Goal: Task Accomplishment & Management: Manage account settings

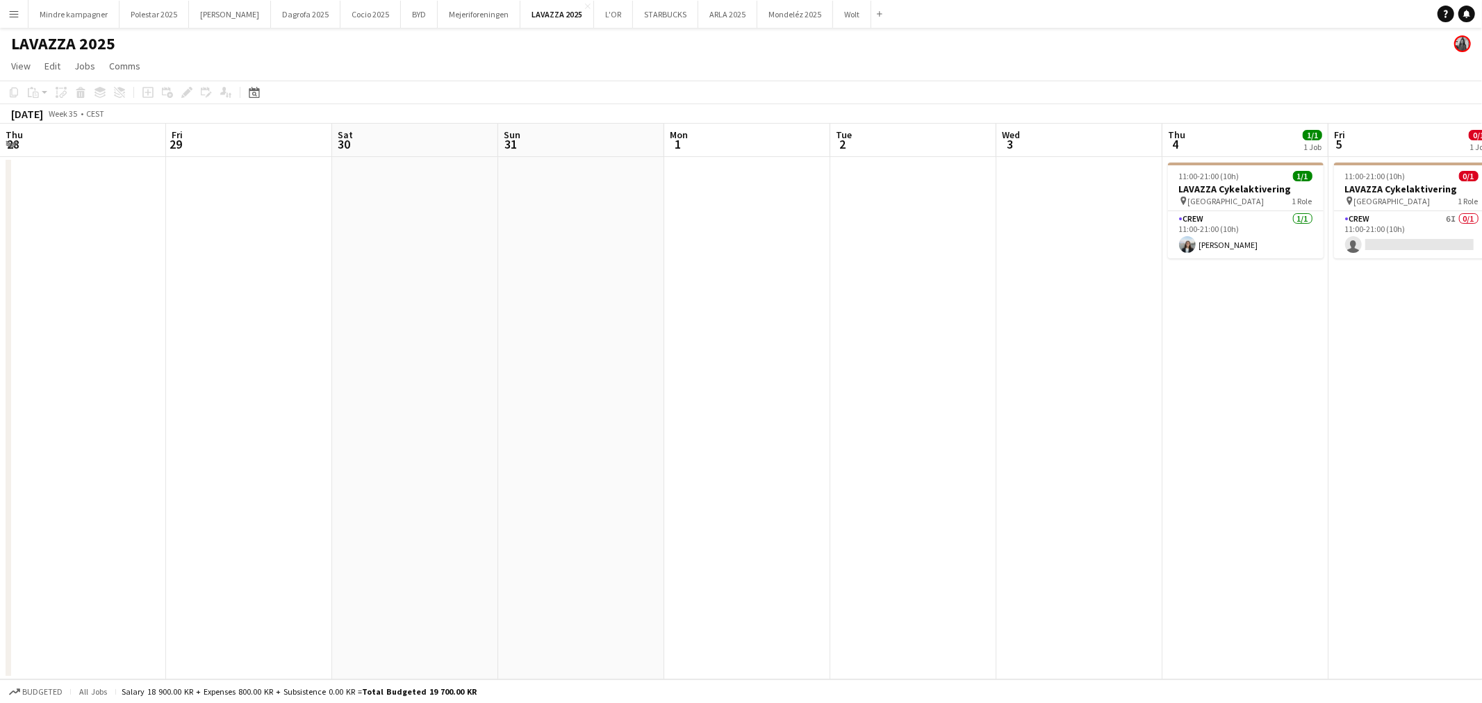
scroll to position [0, 522]
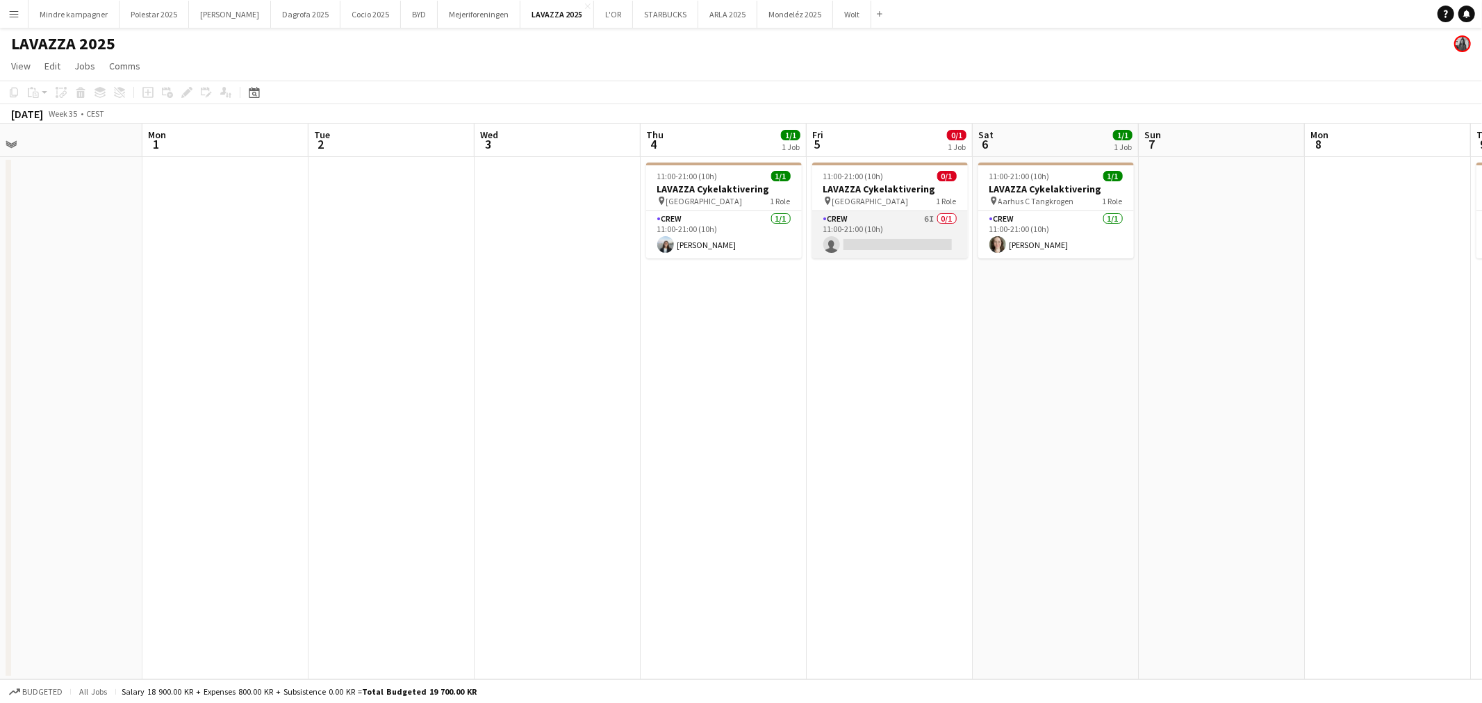
click at [872, 234] on app-card-role "Crew 6I 0/1 11:00-21:00 (10h) single-neutral-actions" at bounding box center [890, 234] width 156 height 47
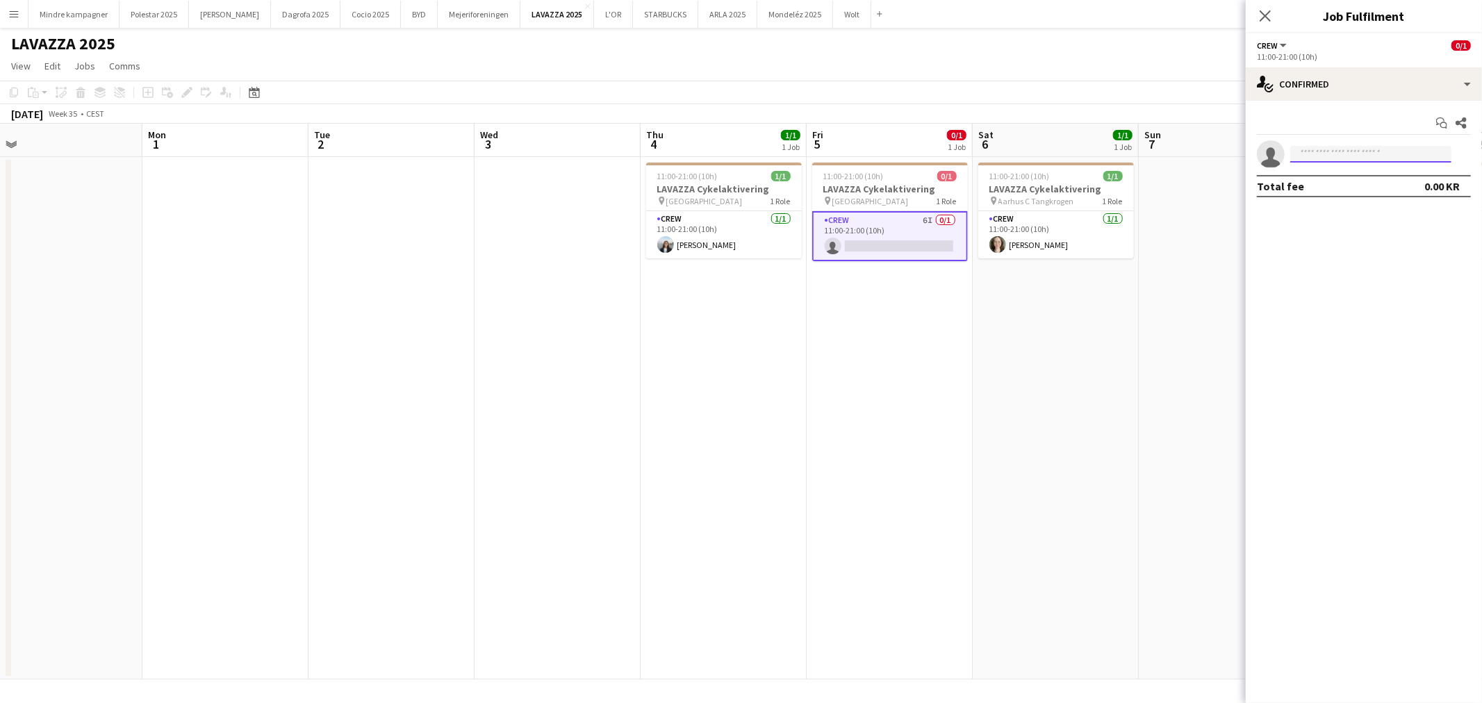
click at [1358, 149] on input at bounding box center [1370, 154] width 161 height 17
type input "*****"
click at [1323, 169] on span "[PERSON_NAME]" at bounding box center [1341, 174] width 80 height 12
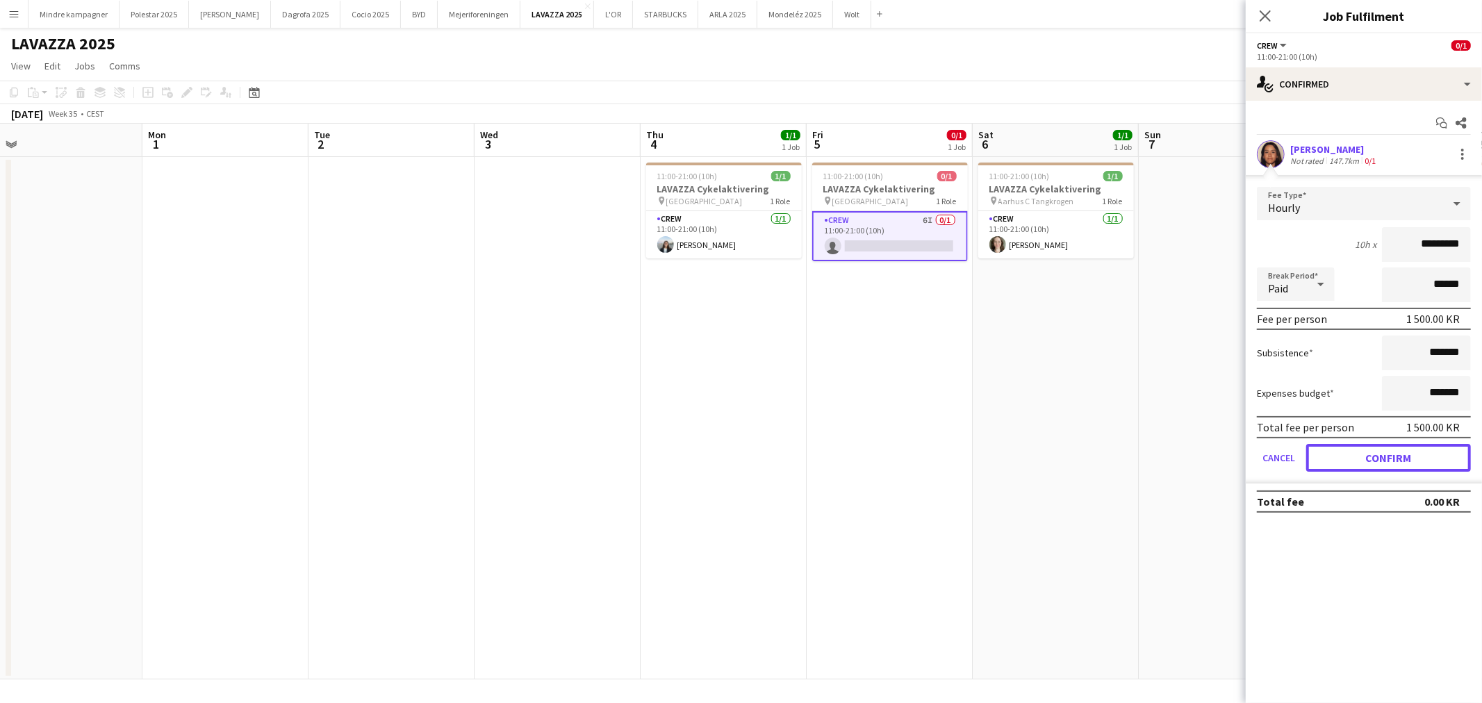
click at [1441, 452] on button "Confirm" at bounding box center [1388, 458] width 165 height 28
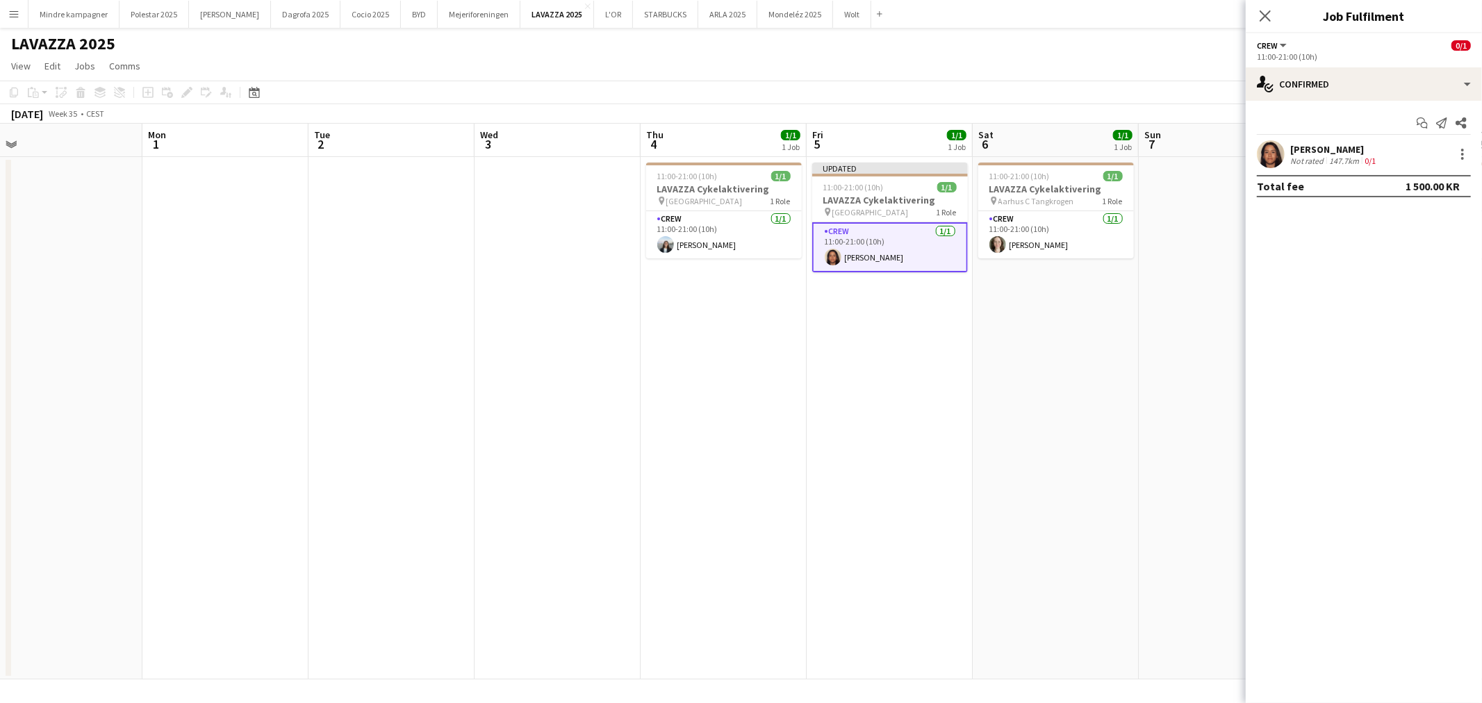
click at [1116, 489] on app-date-cell "11:00-21:00 (10h) 1/1 LAVAZZA Cykelaktivering pin Aarhus C Tangkrogen 1 Role Cr…" at bounding box center [1055, 418] width 166 height 522
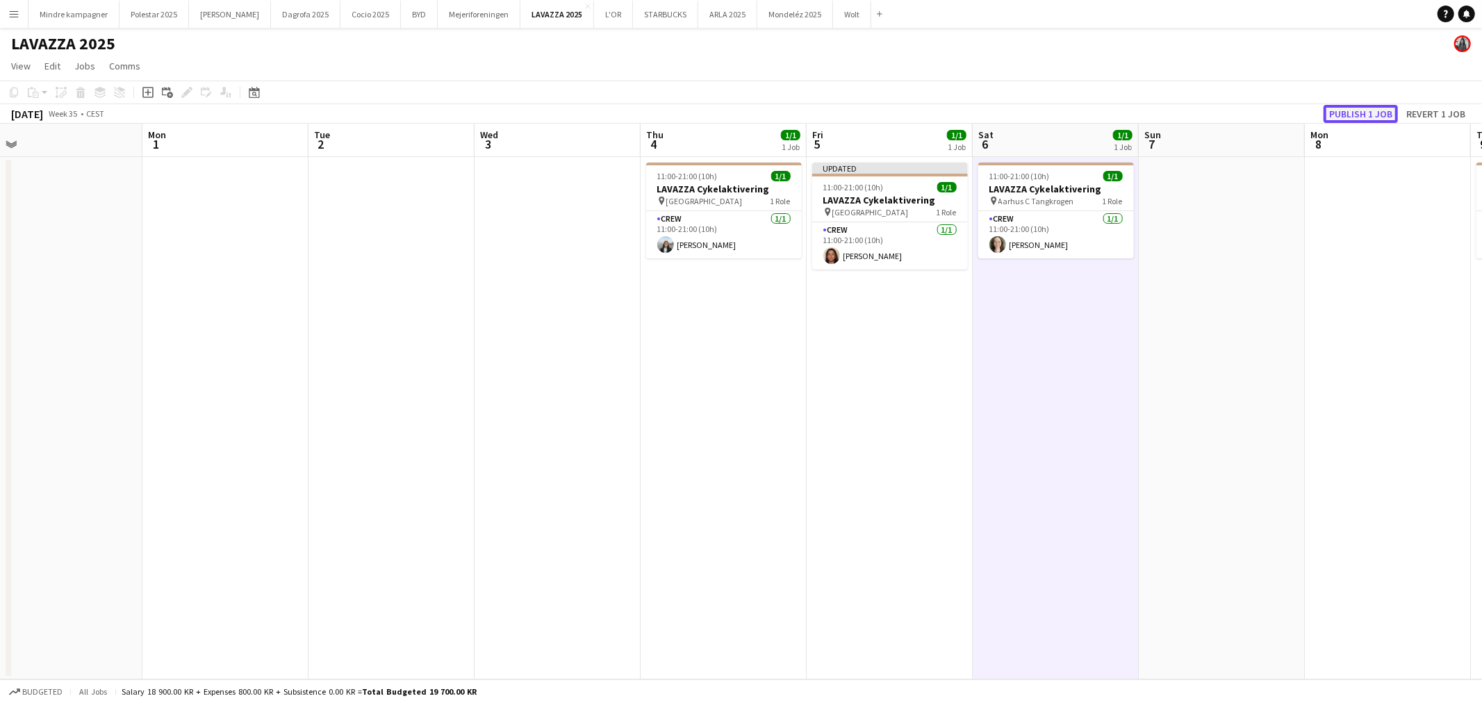
click at [1371, 111] on button "Publish 1 job" at bounding box center [1360, 114] width 74 height 18
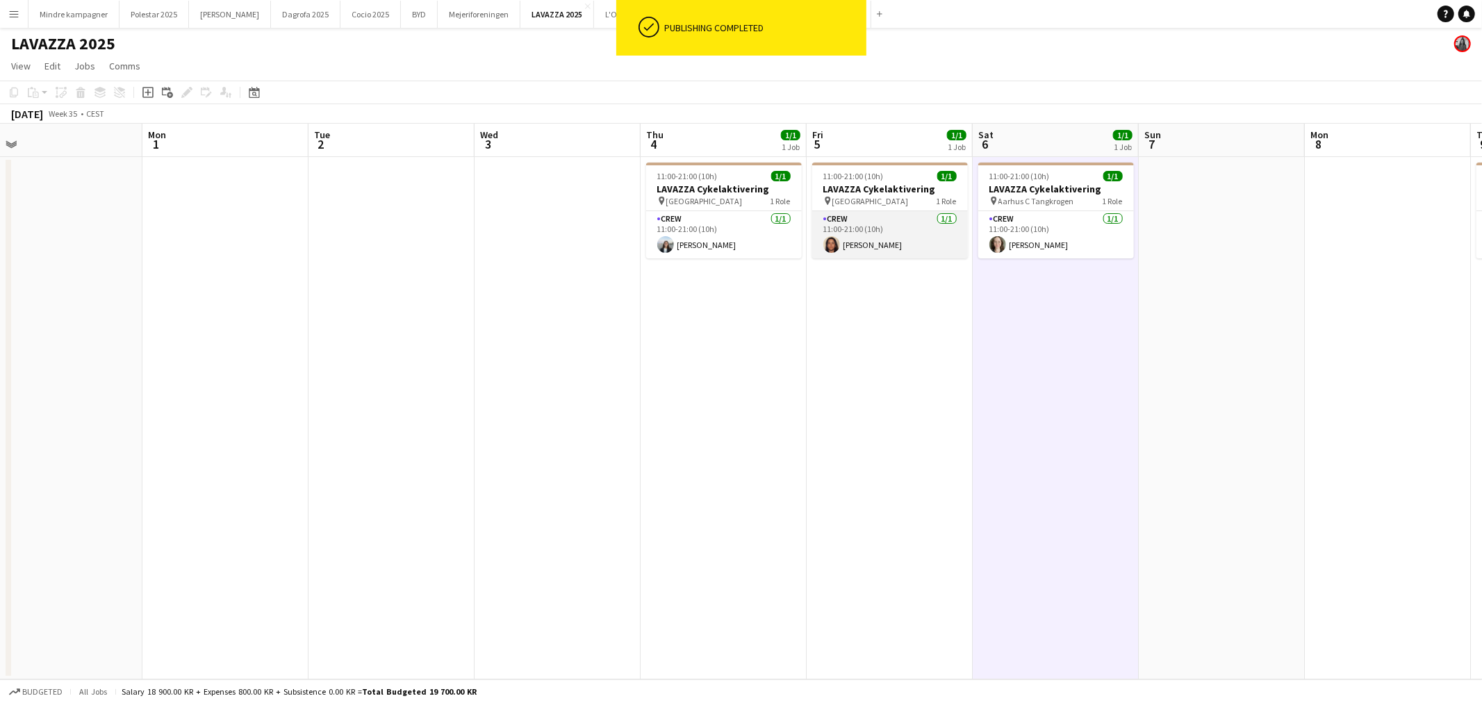
click at [898, 239] on app-card-role "Crew [DATE] 11:00-21:00 (10h) [PERSON_NAME]" at bounding box center [890, 234] width 156 height 47
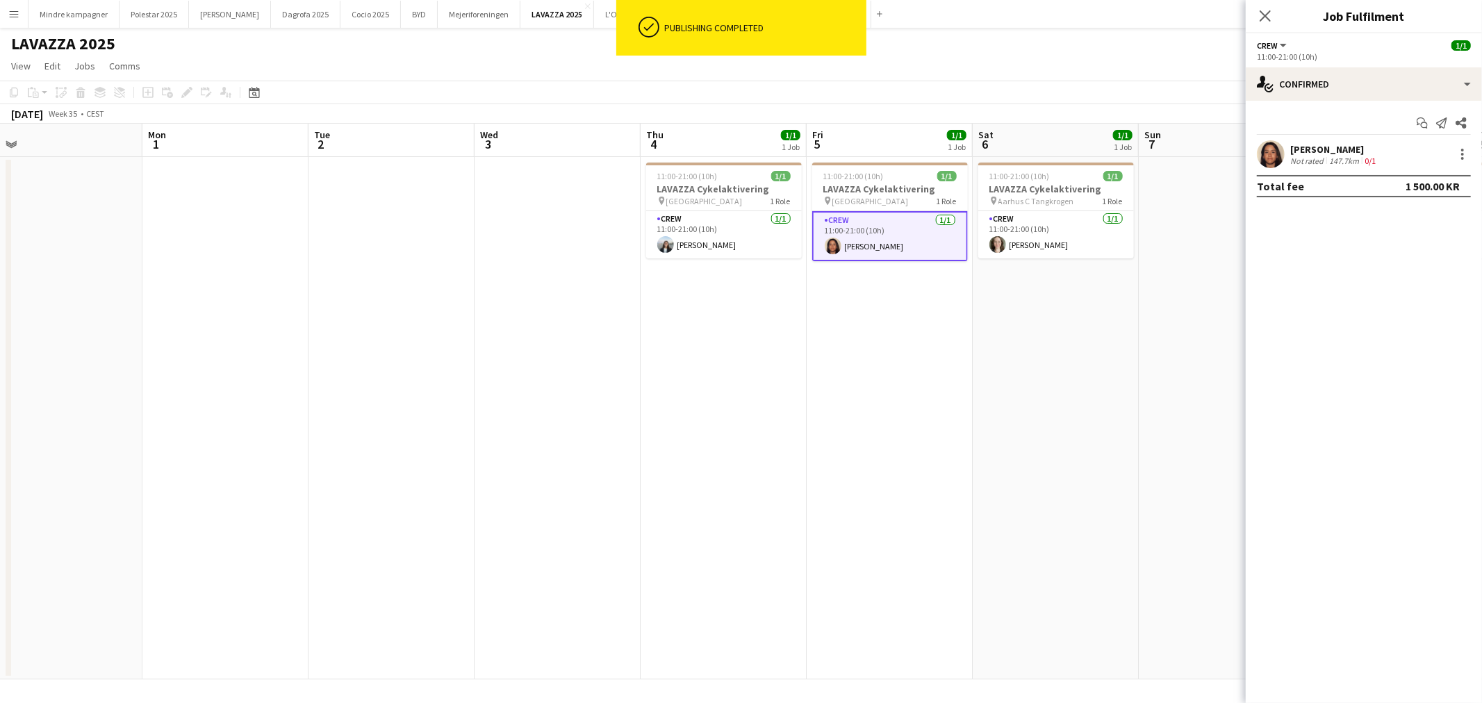
click at [1327, 156] on div "147.7km" at bounding box center [1343, 161] width 35 height 10
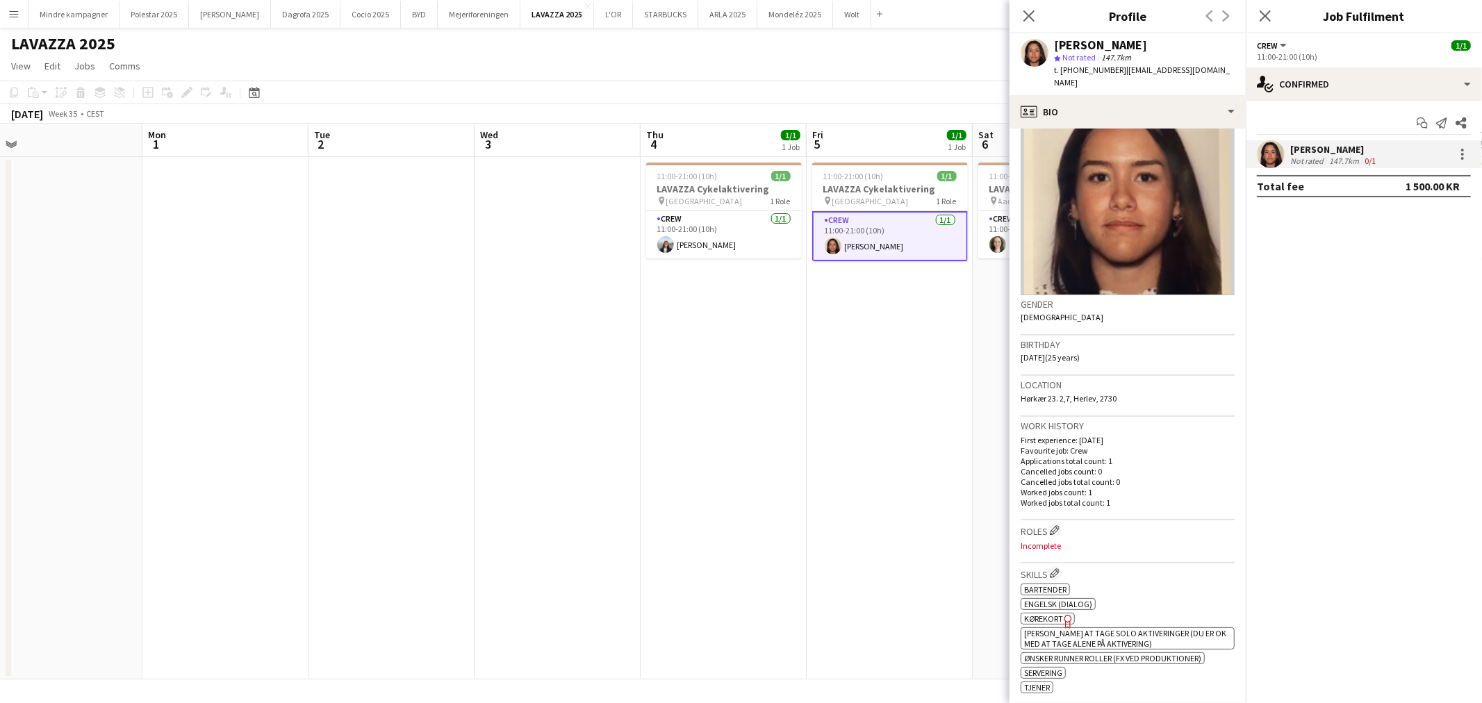
scroll to position [77, 0]
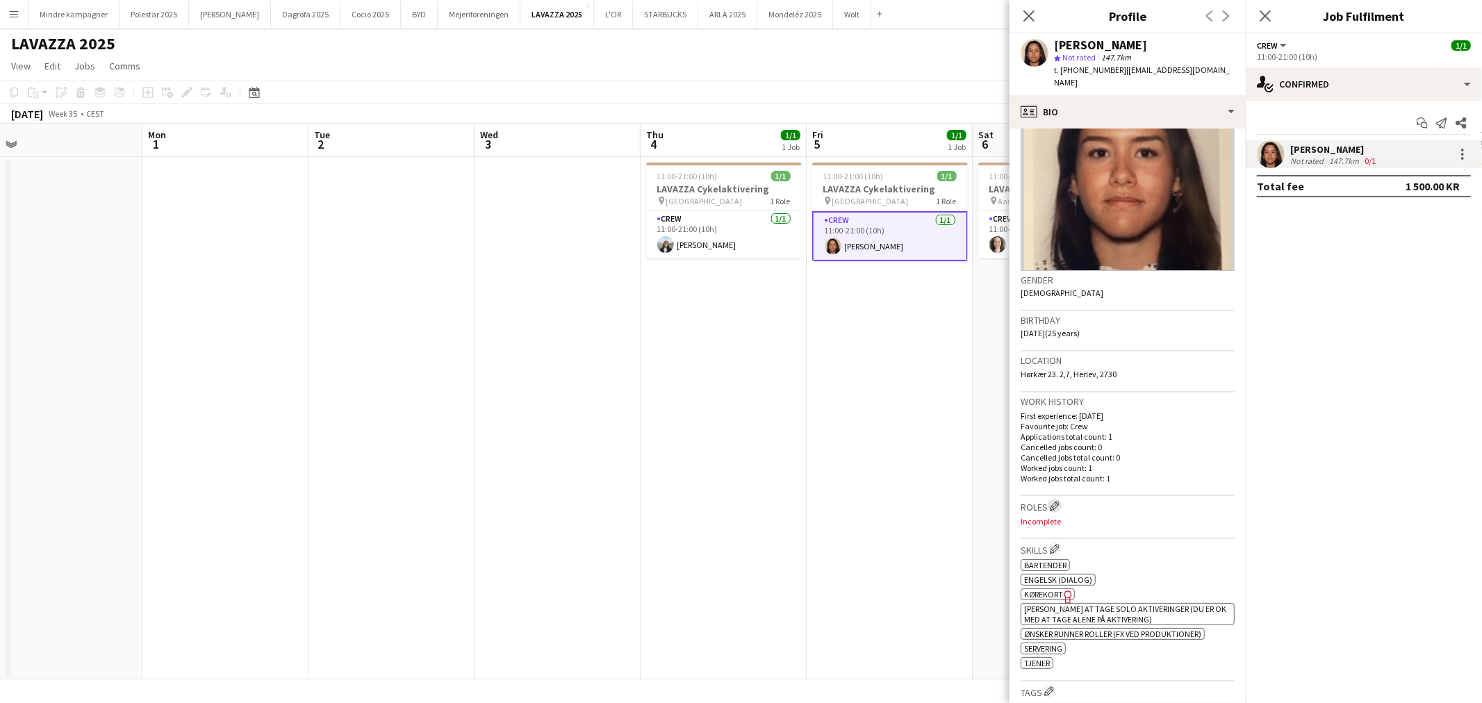
click at [1059, 501] on app-icon "Edit crew company roles" at bounding box center [1055, 506] width 10 height 10
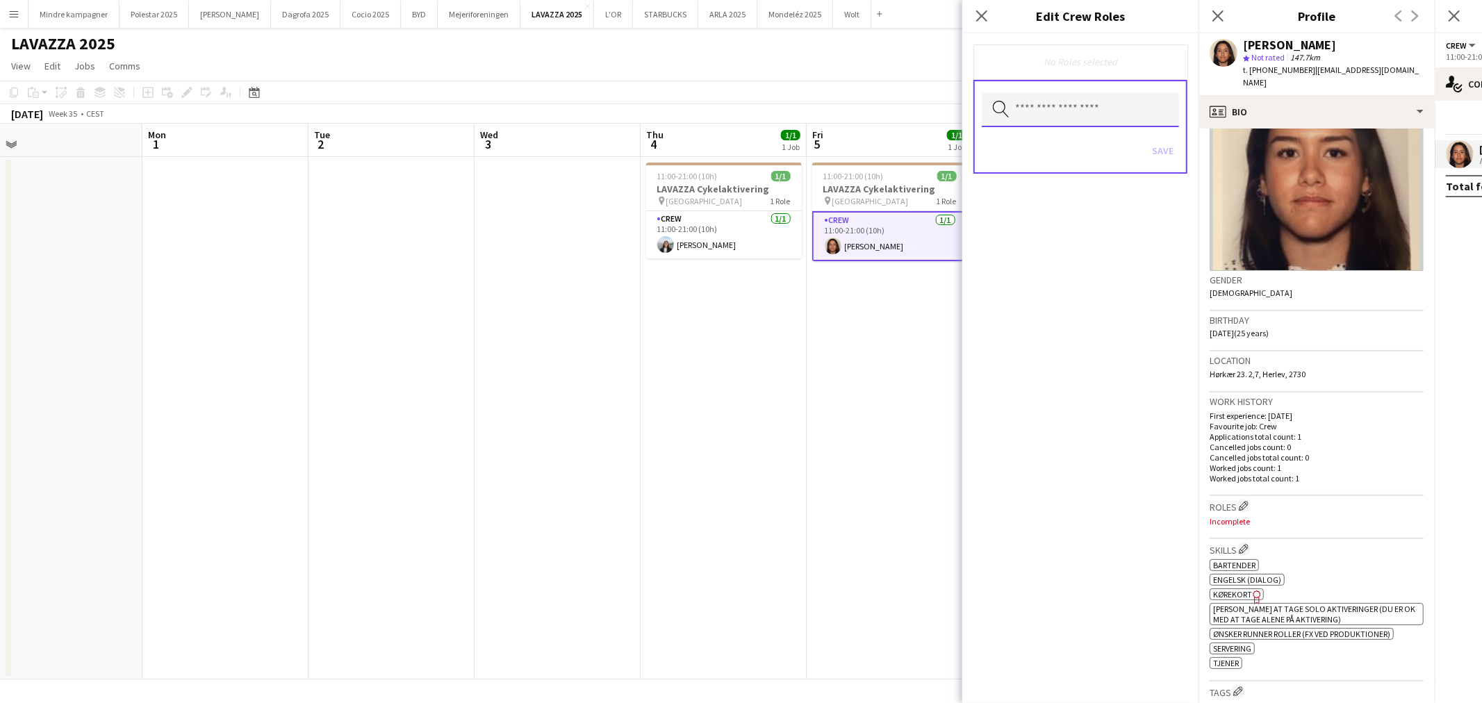
click at [1074, 106] on input "text" at bounding box center [1080, 109] width 197 height 35
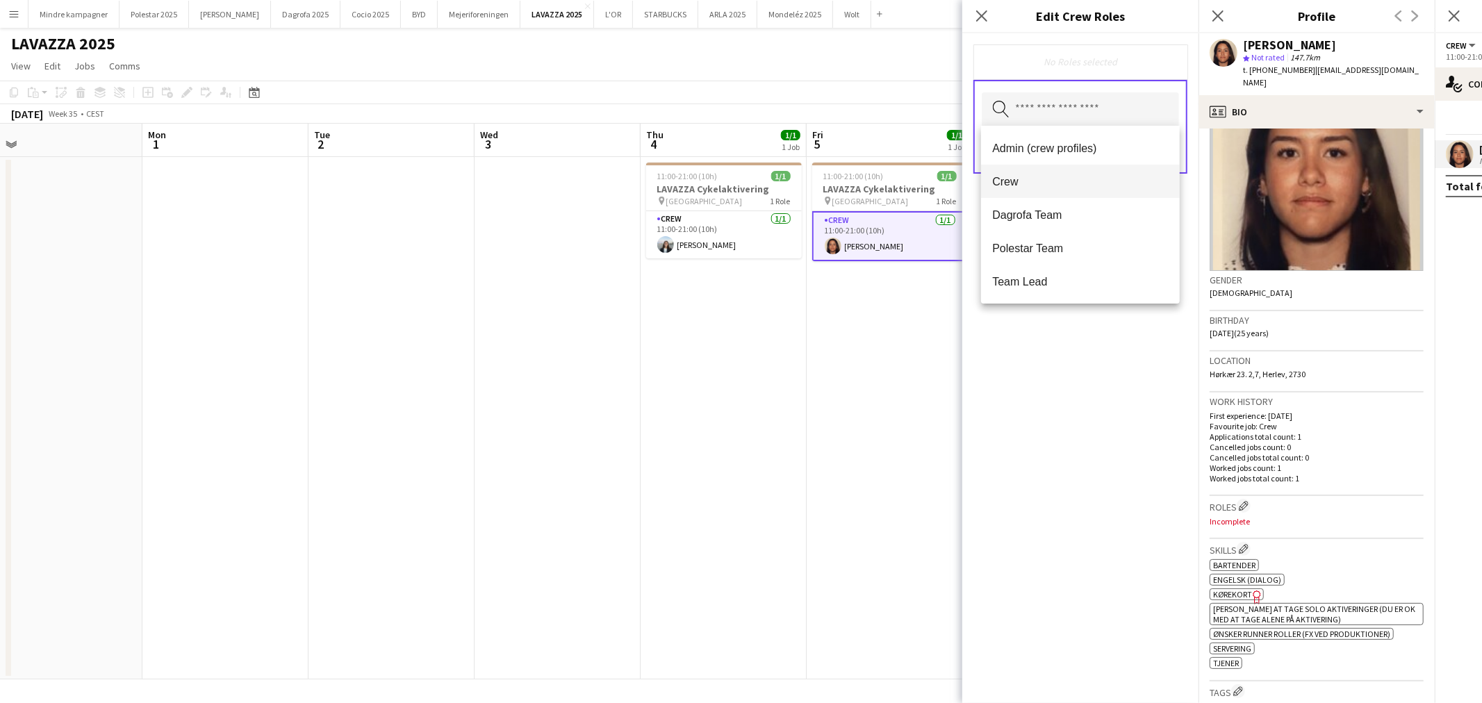
click at [1021, 185] on span "Crew" at bounding box center [1080, 181] width 176 height 13
click at [1071, 331] on div "Crew Remove Search by role type Save" at bounding box center [1080, 368] width 236 height 670
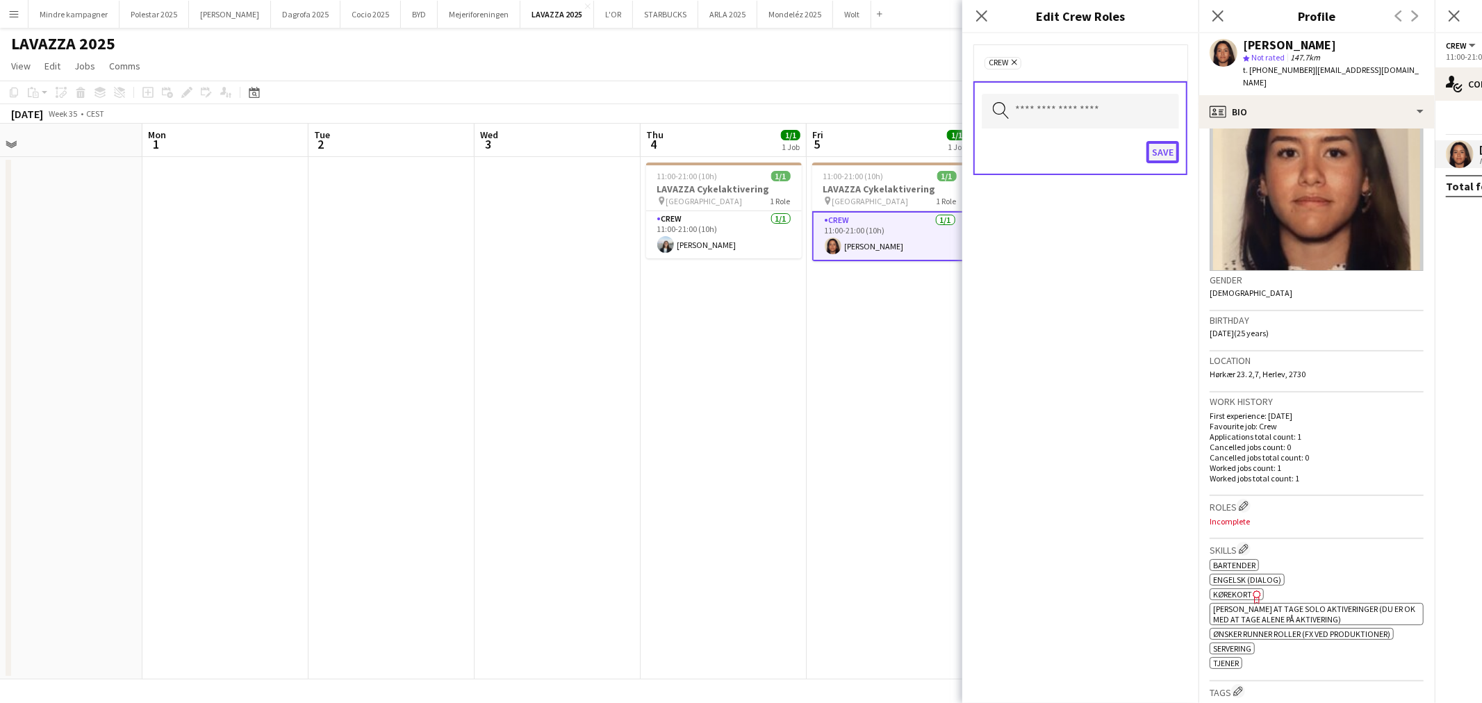
click at [1156, 154] on button "Save" at bounding box center [1162, 152] width 33 height 22
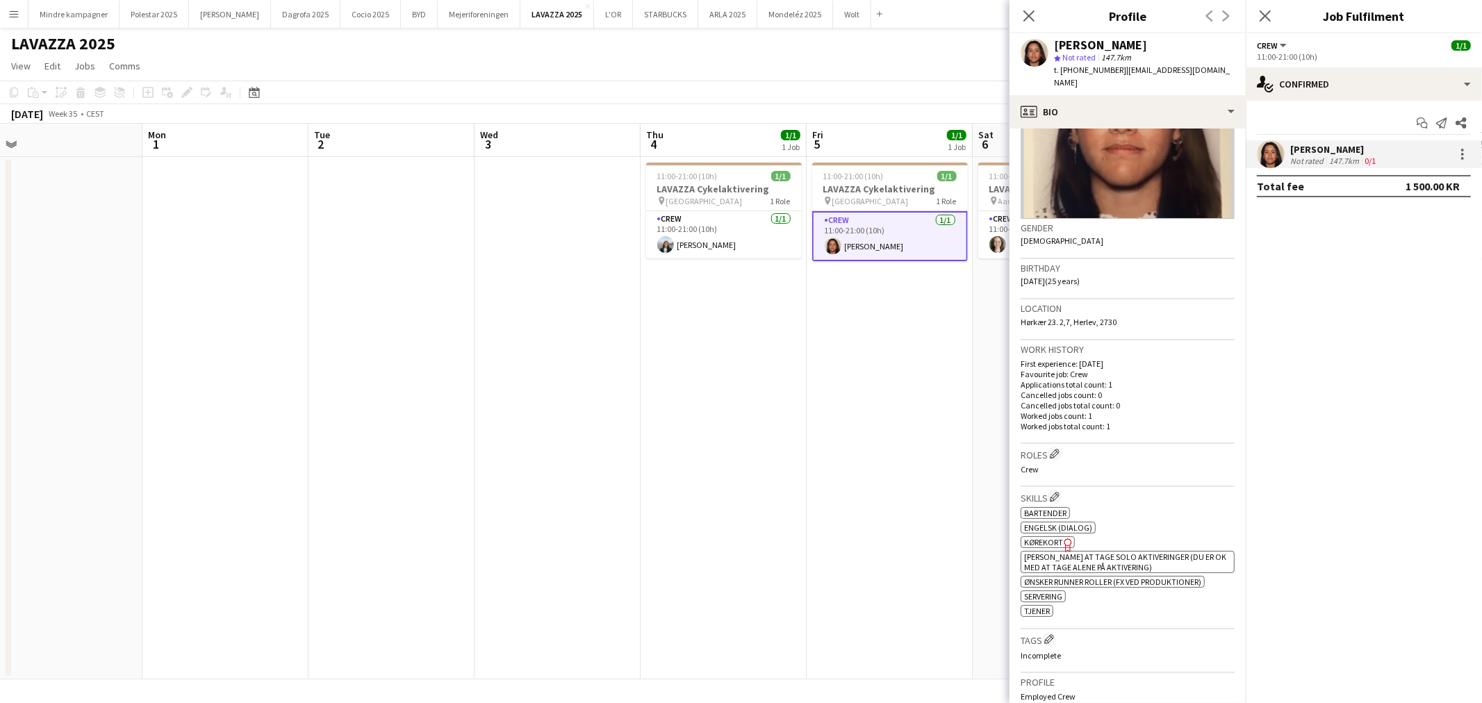
scroll to position [154, 0]
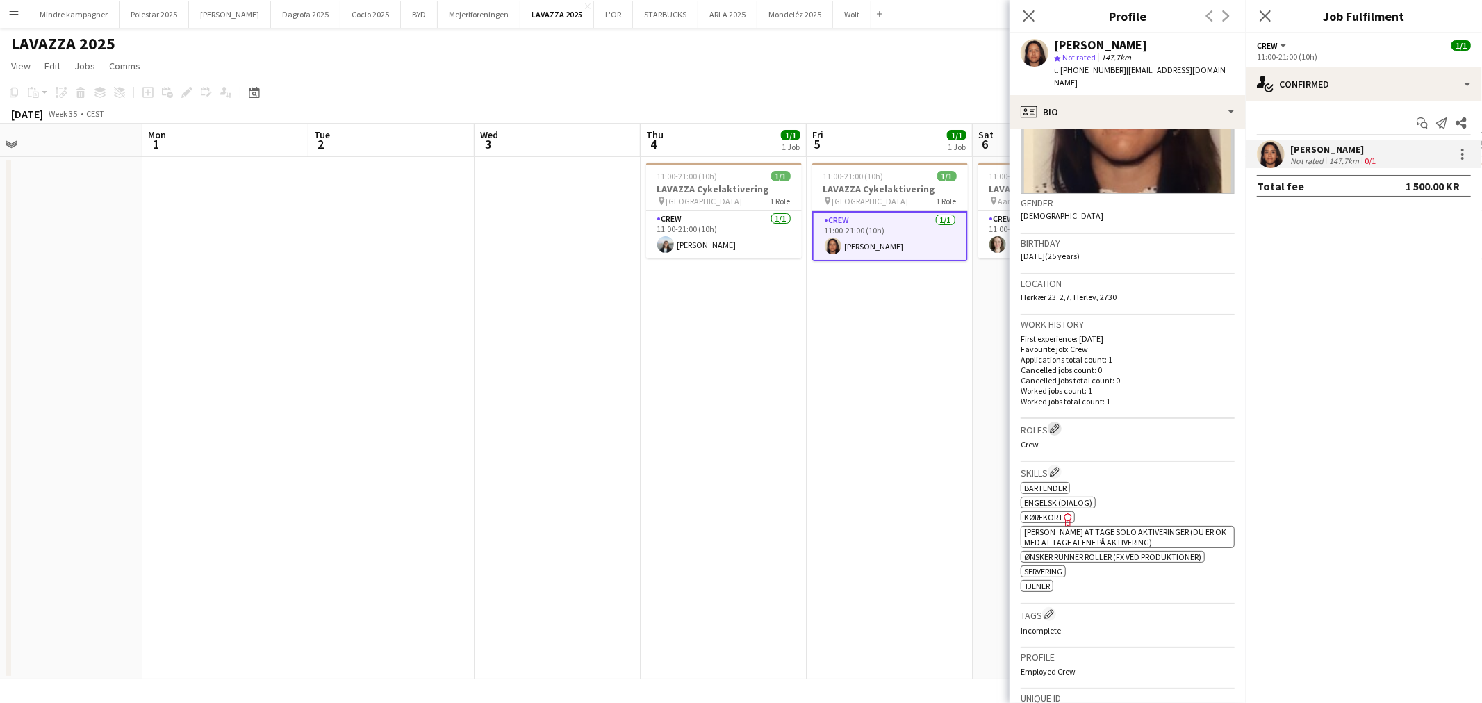
click at [1061, 422] on button "Edit crew company roles" at bounding box center [1054, 429] width 14 height 14
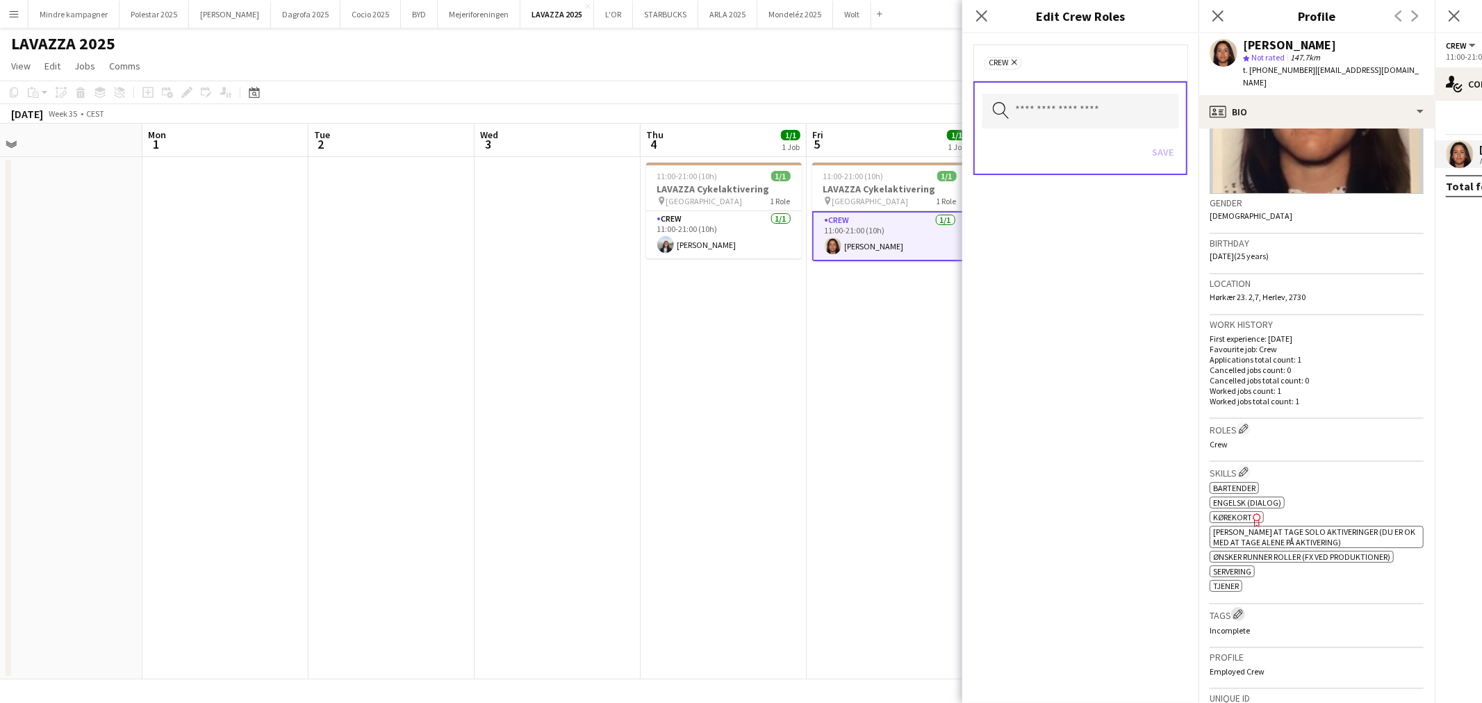
click at [1237, 609] on app-icon "Edit crew company tags" at bounding box center [1238, 614] width 10 height 10
click at [1081, 111] on input "text" at bounding box center [1080, 109] width 197 height 35
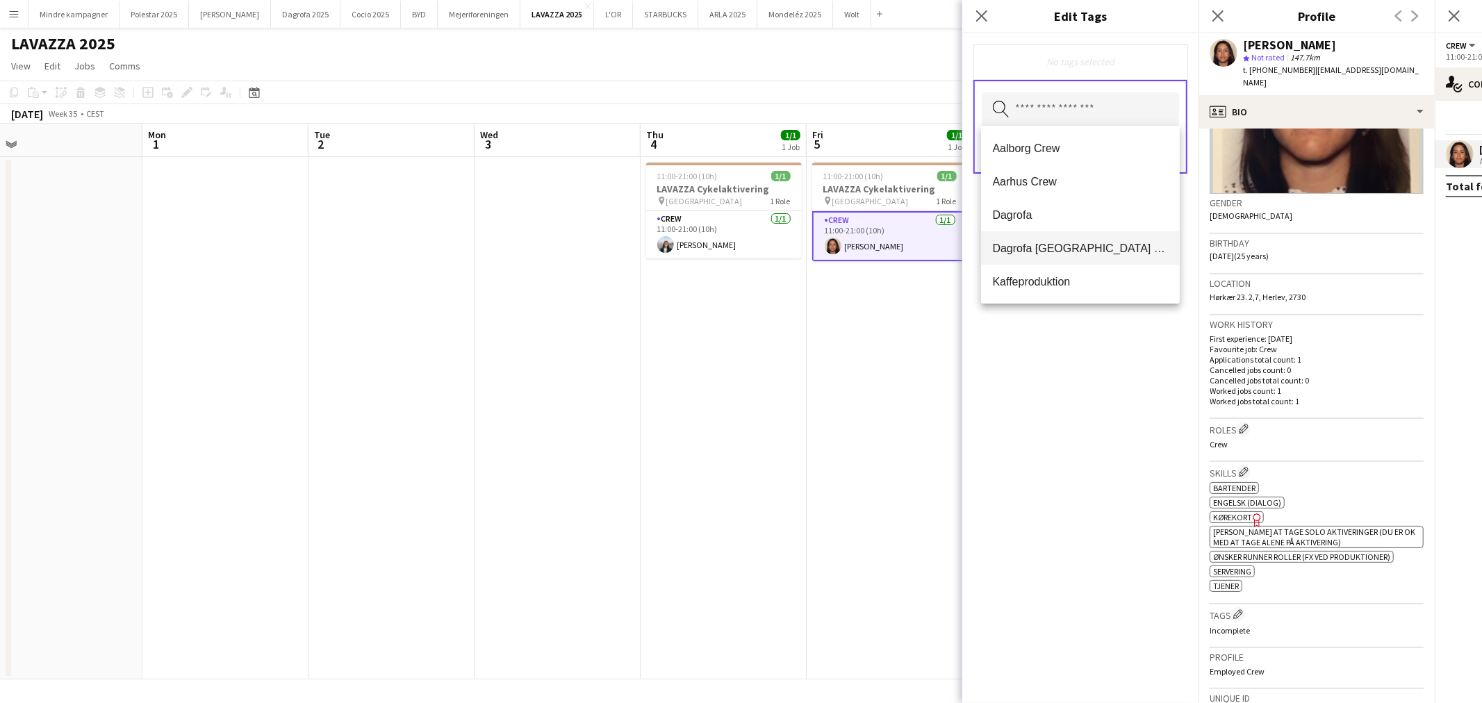
scroll to position [99, 0]
click at [1047, 220] on span "København Crew" at bounding box center [1080, 215] width 176 height 13
click at [1012, 390] on div "[GEOGRAPHIC_DATA] Crew Remove Search by tag name Save" at bounding box center [1080, 368] width 236 height 670
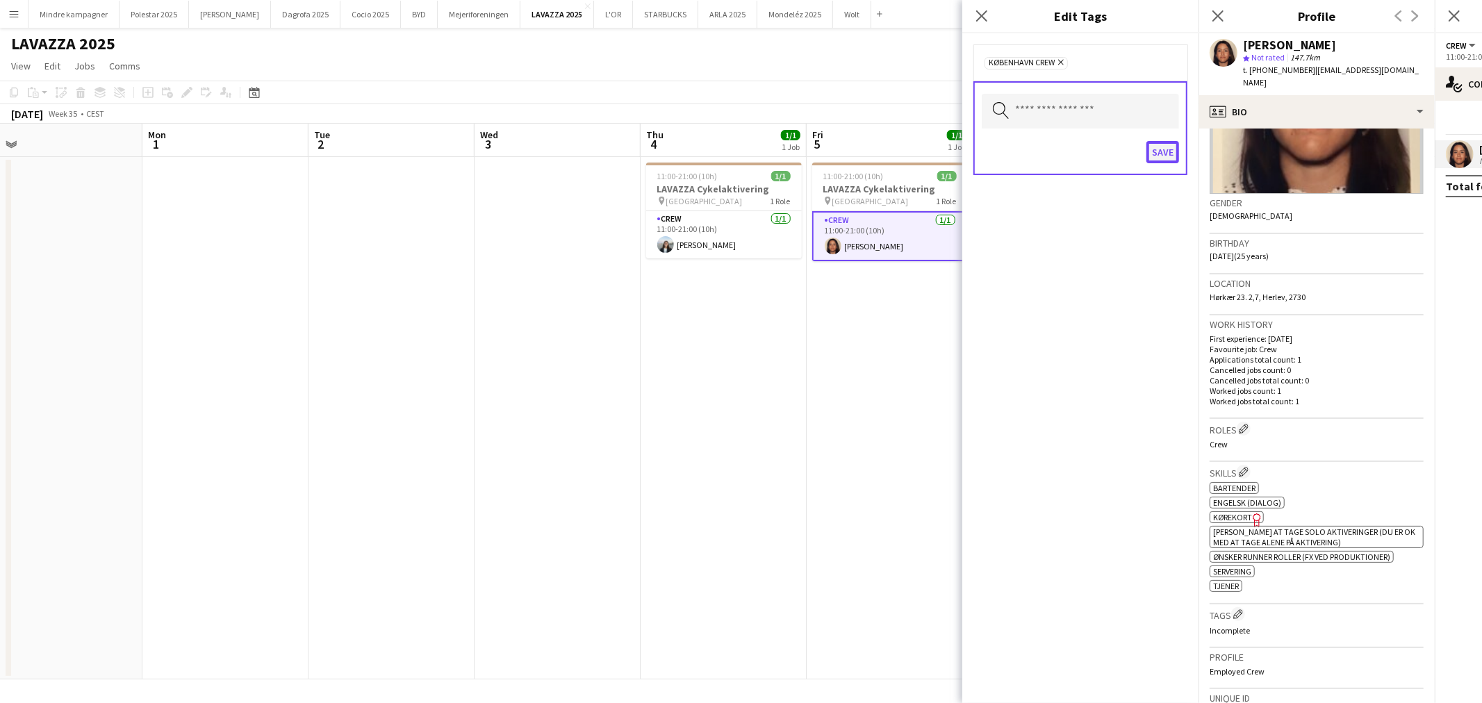
click at [1169, 154] on button "Save" at bounding box center [1162, 152] width 33 height 22
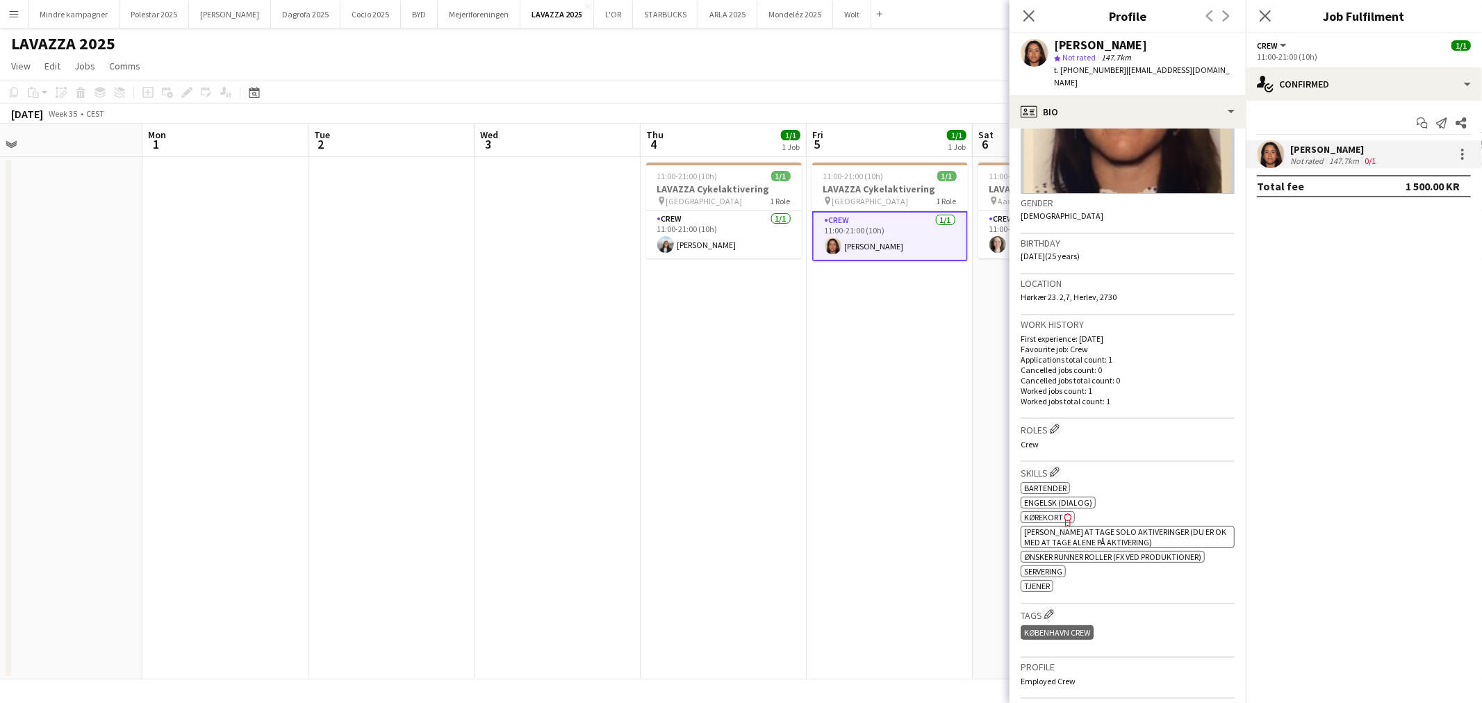
click at [925, 397] on app-date-cell "11:00-21:00 (10h) 1/1 LAVAZZA Cykelaktivering pin [GEOGRAPHIC_DATA] 1 Role Crew…" at bounding box center [889, 418] width 166 height 522
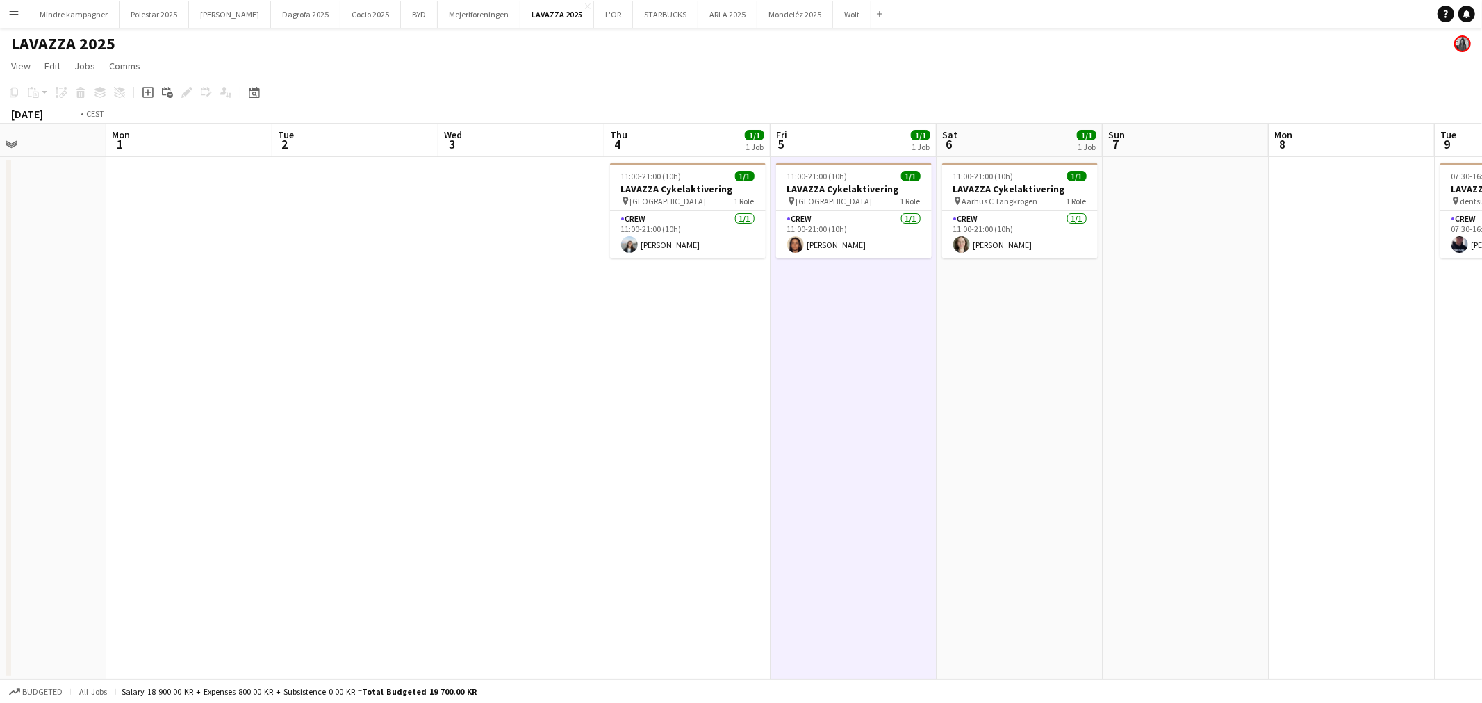
click at [997, 395] on app-calendar-viewport "Thu 28 Fri 29 Sat 30 Sun 31 Mon 1 Tue 2 Wed 3 Thu 4 1/1 1 Job Fri 5 1/1 1 Job S…" at bounding box center [741, 402] width 1482 height 556
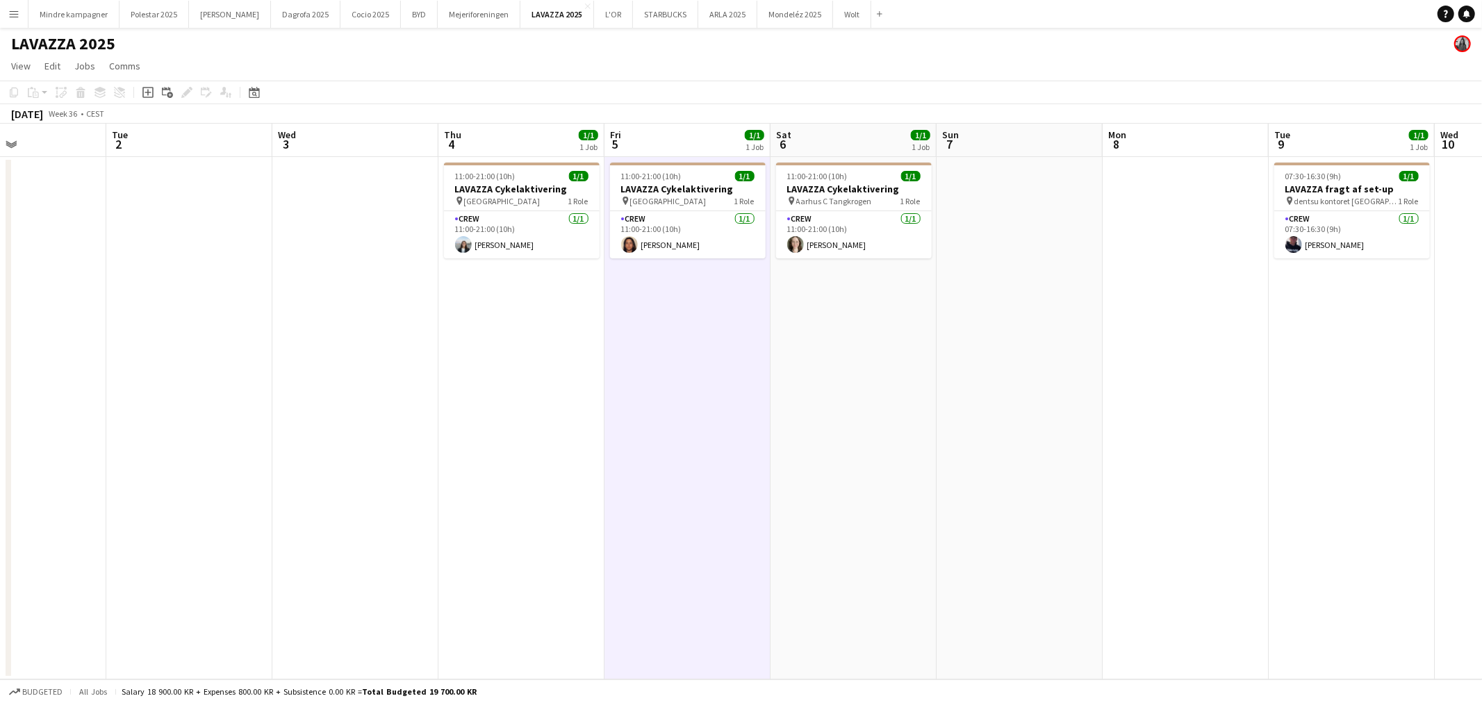
scroll to position [0, 558]
click at [634, 8] on button "STARBUCKS Close" at bounding box center [665, 14] width 65 height 27
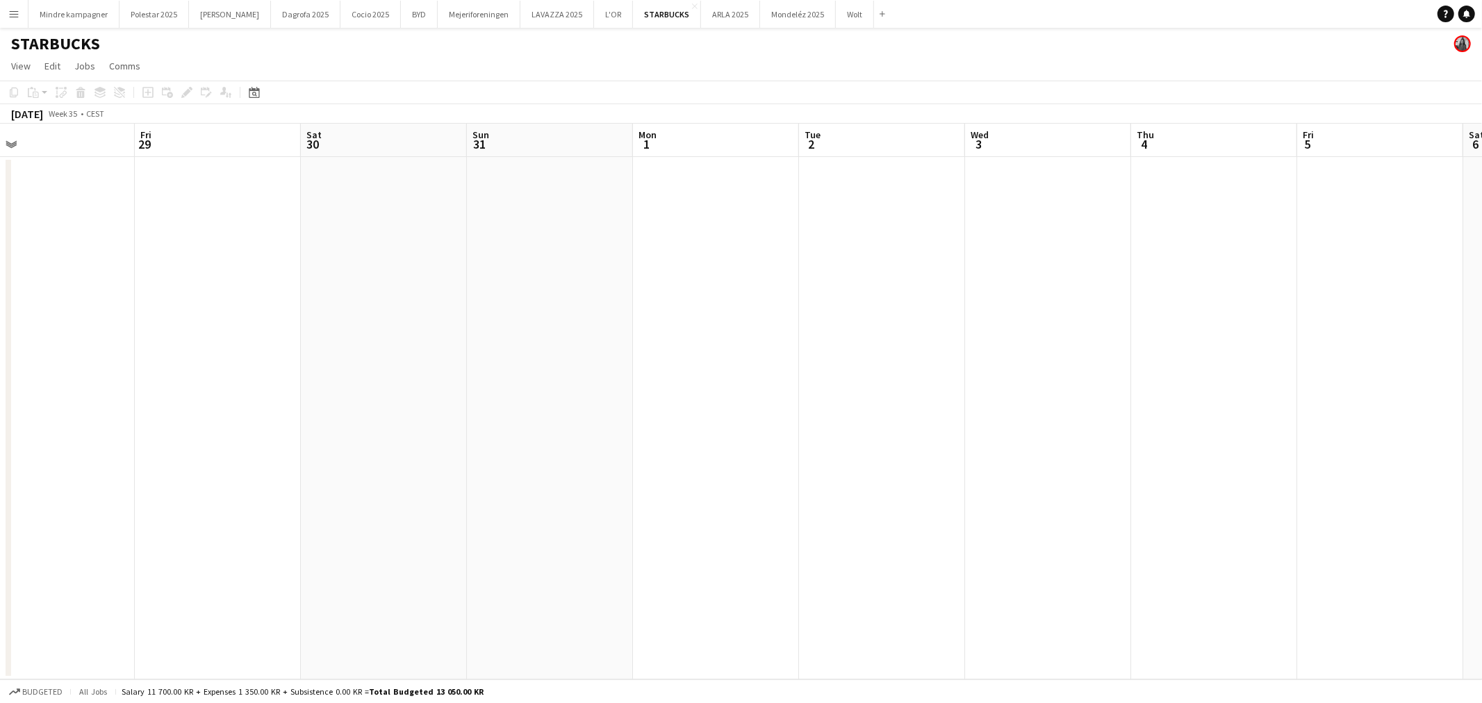
click at [426, 461] on app-calendar-viewport "Tue 26 Wed 27 Thu 28 Fri 29 Sat 30 Sun 31 Mon 1 Tue 2 Wed 3 Thu 4 Fri 5 Sat 6 S…" at bounding box center [741, 402] width 1482 height 556
drag, startPoint x: 959, startPoint y: 481, endPoint x: 817, endPoint y: 475, distance: 142.5
click at [600, 477] on app-calendar-viewport "Wed 27 Thu 28 Fri 29 Sat 30 Sun 31 Mon 1 Tue 2 Wed 3 Thu 4 Fri 5 Sat 6 Sun 7 Mo…" at bounding box center [741, 402] width 1482 height 556
drag, startPoint x: 1050, startPoint y: 491, endPoint x: 741, endPoint y: 459, distance: 310.8
click at [475, 474] on app-calendar-viewport "Fri 29 Sat 30 Sun 31 Mon 1 Tue 2 Wed 3 Thu 4 Fri 5 Sat 6 Sun 7 Mon 8 Tue 9 Wed …" at bounding box center [741, 402] width 1482 height 556
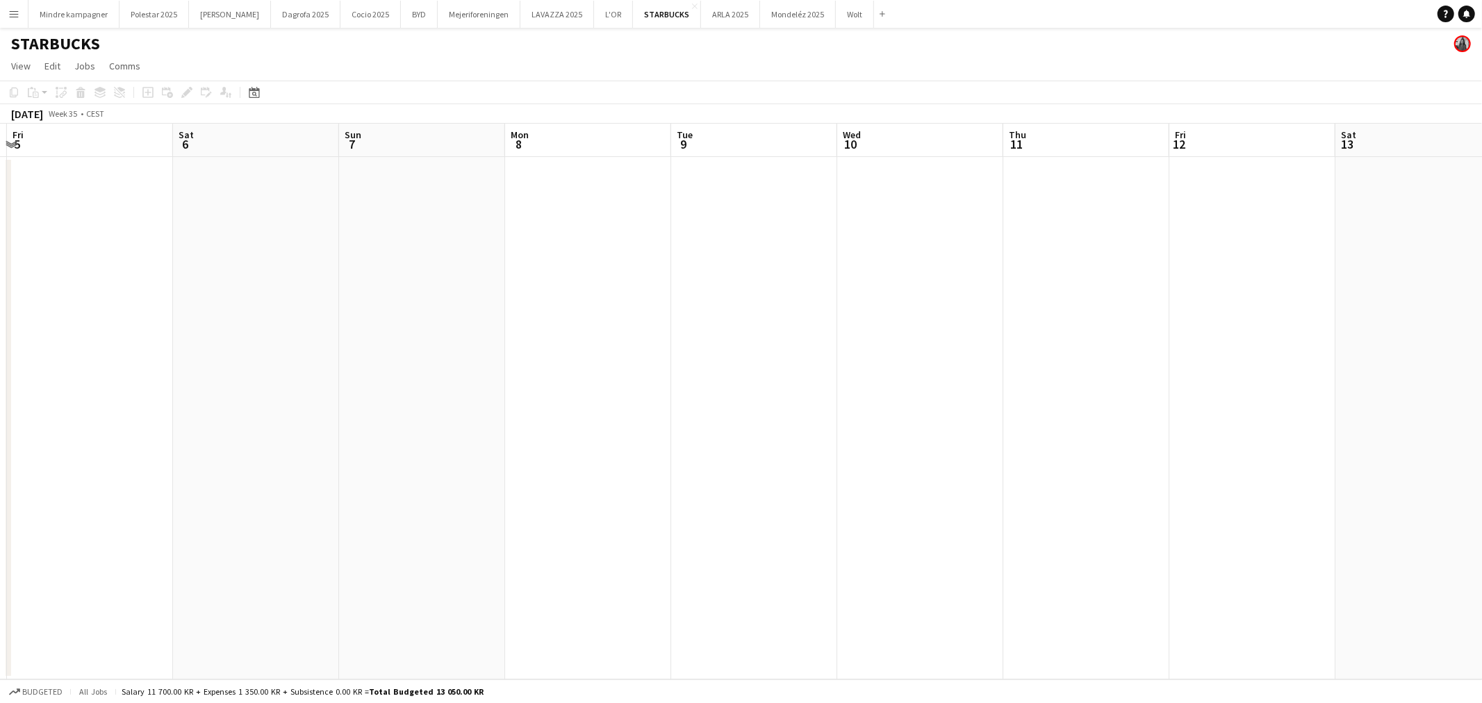
drag, startPoint x: 448, startPoint y: 475, endPoint x: 997, endPoint y: 415, distance: 552.8
click at [413, 457] on app-calendar-viewport "Tue 2 Wed 3 Thu 4 Fri 5 Sat 6 Sun 7 Mon 8 Tue 9 Wed 10 Thu 11 Fri 12 Sat 13 Sun…" at bounding box center [741, 402] width 1482 height 556
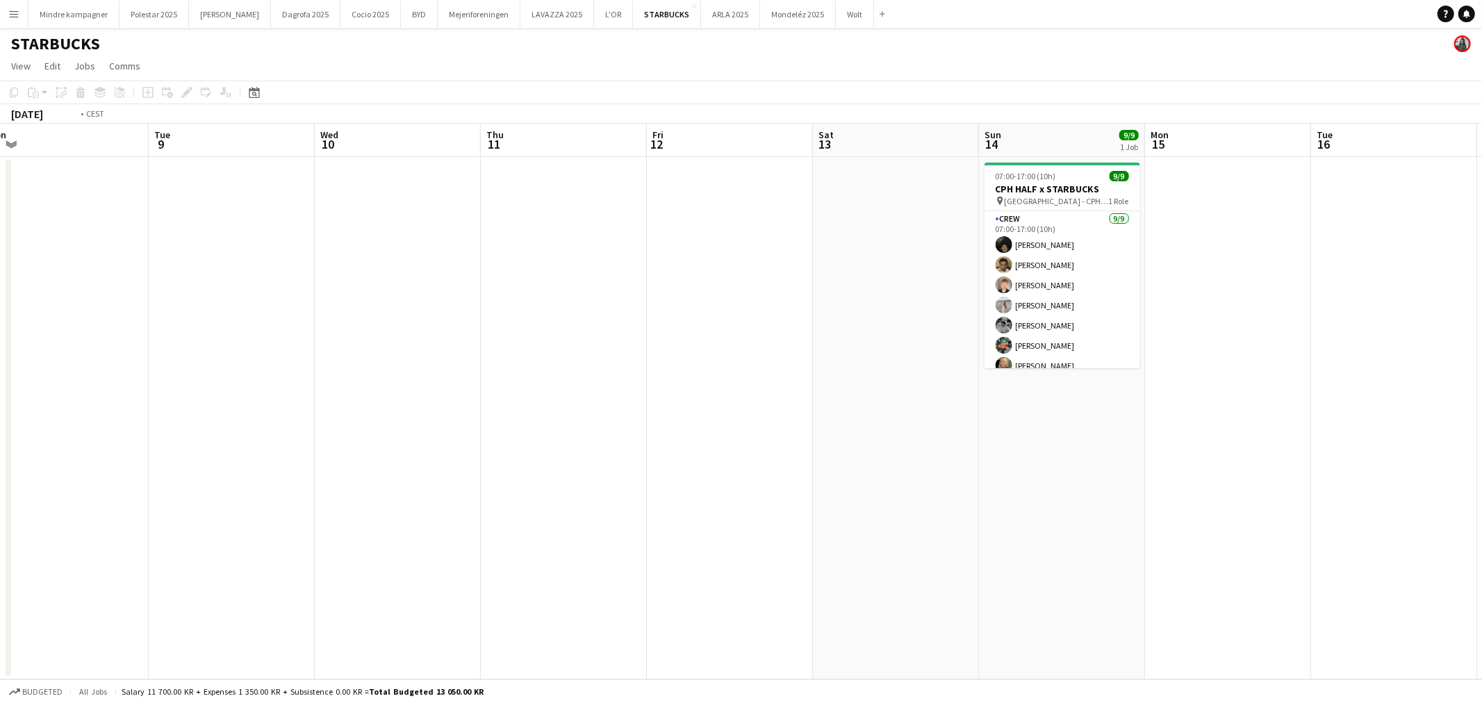
drag, startPoint x: 665, startPoint y: 452, endPoint x: 652, endPoint y: 453, distance: 14.0
click at [652, 453] on app-calendar-viewport "Fri 5 Sat 6 Sun 7 Mon 8 Tue 9 Wed 10 Thu 11 Fri 12 Sat 13 Sun 14 9/9 1 Job Mon …" at bounding box center [741, 402] width 1482 height 556
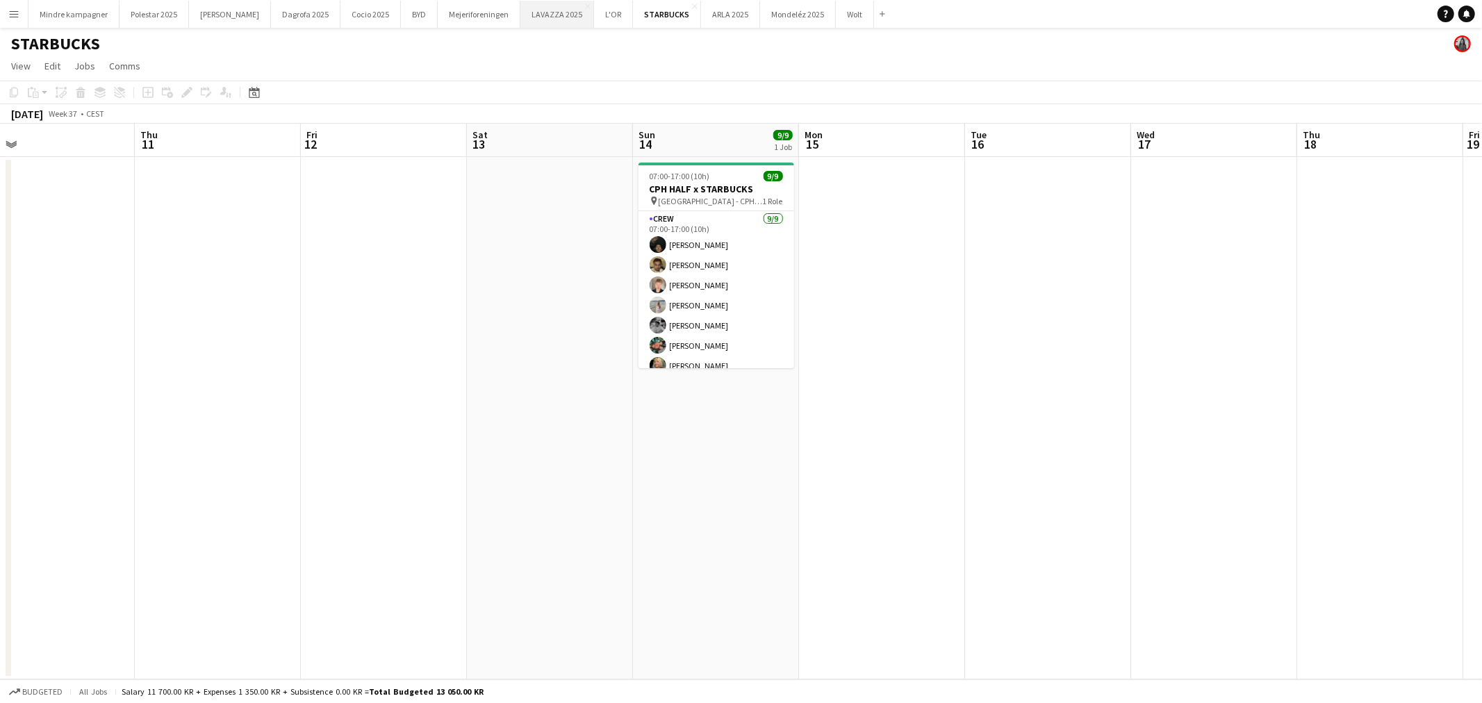
click at [520, 16] on button "LAVAZZA 2025 Close" at bounding box center [557, 14] width 74 height 27
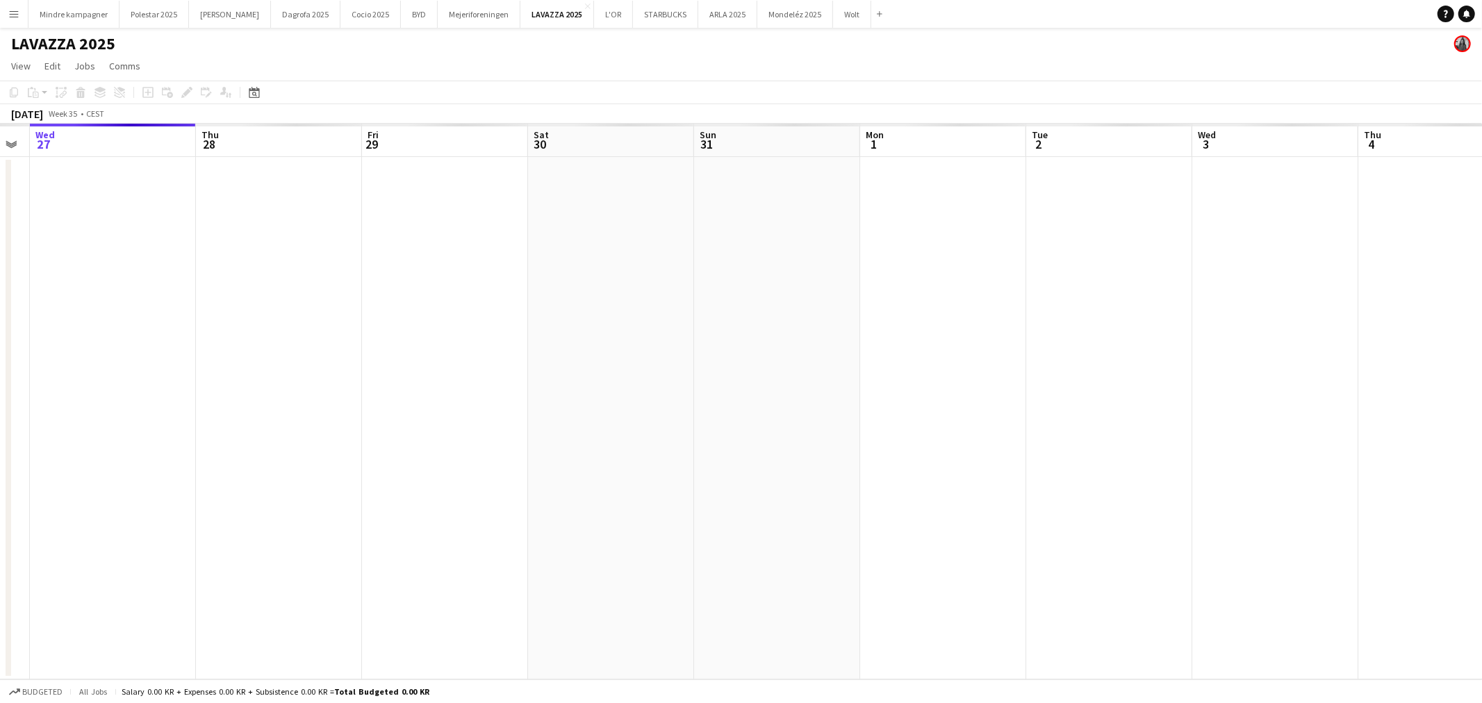
drag, startPoint x: 975, startPoint y: 489, endPoint x: 592, endPoint y: 452, distance: 385.3
click at [593, 452] on app-calendar-viewport "Sun 24 Mon 25 Tue 26 Wed 27 Thu 28 Fri 29 Sat 30 Sun 31 Mon 1 Tue 2 Wed 3 Thu 4…" at bounding box center [741, 402] width 1482 height 556
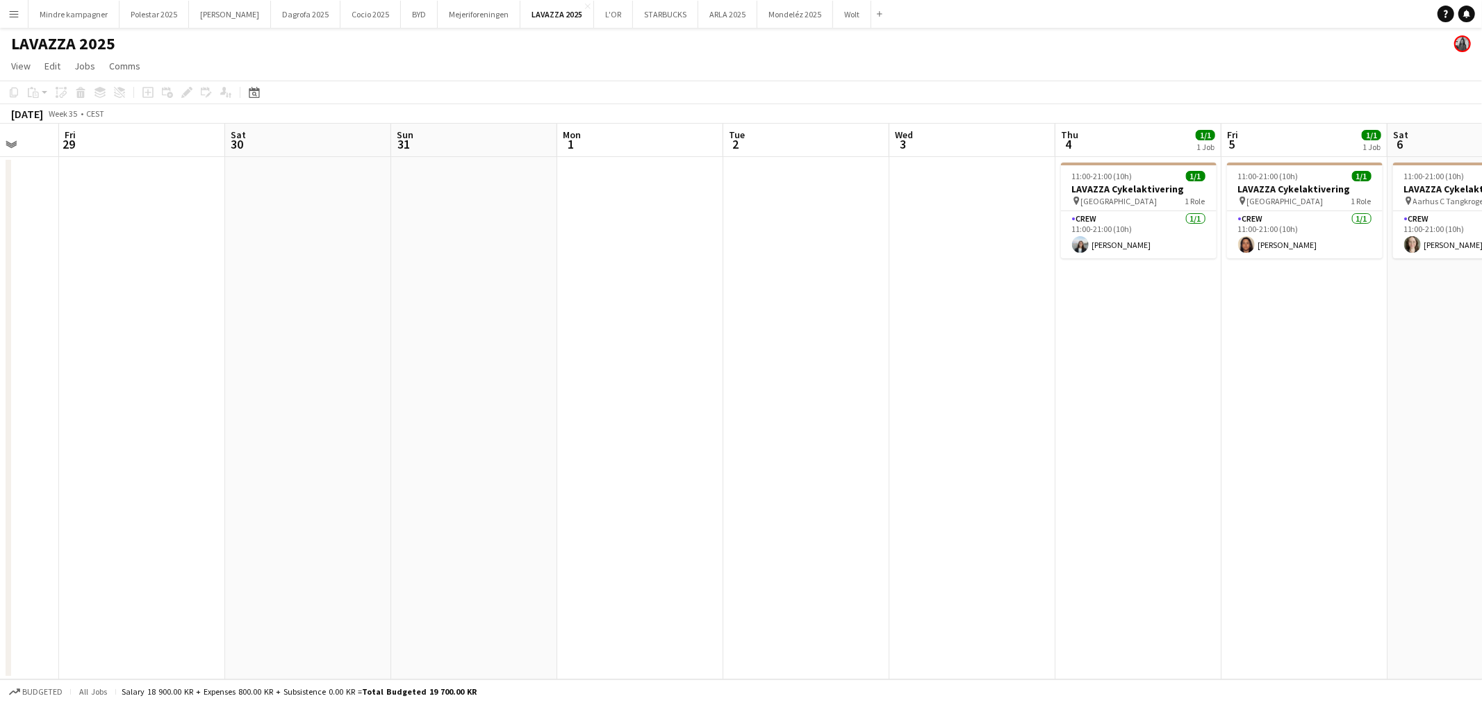
drag, startPoint x: 981, startPoint y: 461, endPoint x: 759, endPoint y: 440, distance: 223.3
click at [730, 452] on app-calendar-viewport "Tue 26 Wed 27 Thu 28 Fri 29 Sat 30 Sun 31 Mon 1 Tue 2 Wed 3 Thu 4 1/1 1 Job Fri…" at bounding box center [741, 402] width 1482 height 556
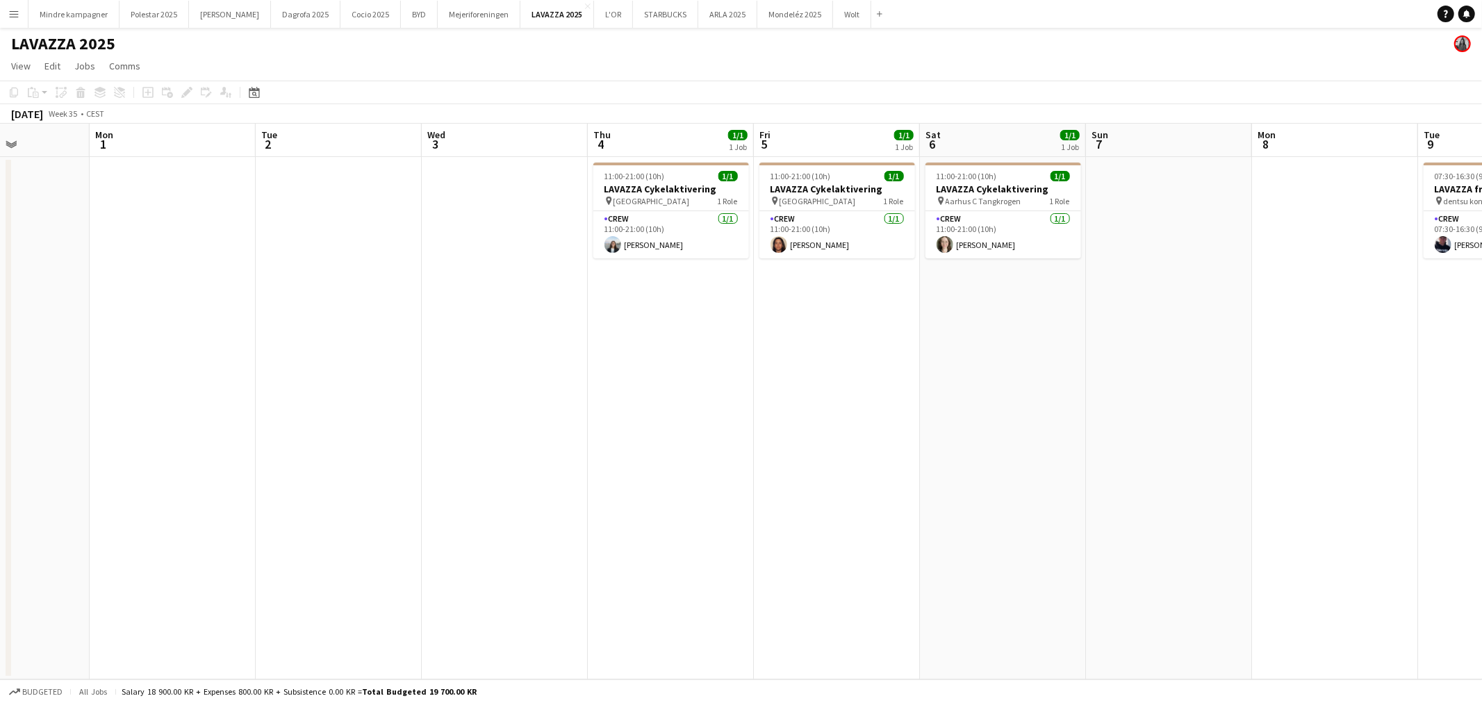
drag, startPoint x: 804, startPoint y: 469, endPoint x: 787, endPoint y: 469, distance: 16.7
click at [787, 469] on app-calendar-viewport "Thu 28 Fri 29 Sat 30 Sun 31 Mon 1 Tue 2 Wed 3 Thu 4 1/1 1 Job Fri 5 1/1 1 Job S…" at bounding box center [741, 402] width 1482 height 556
click at [830, 195] on div "pin [GEOGRAPHIC_DATA] 1 Role" at bounding box center [835, 200] width 156 height 11
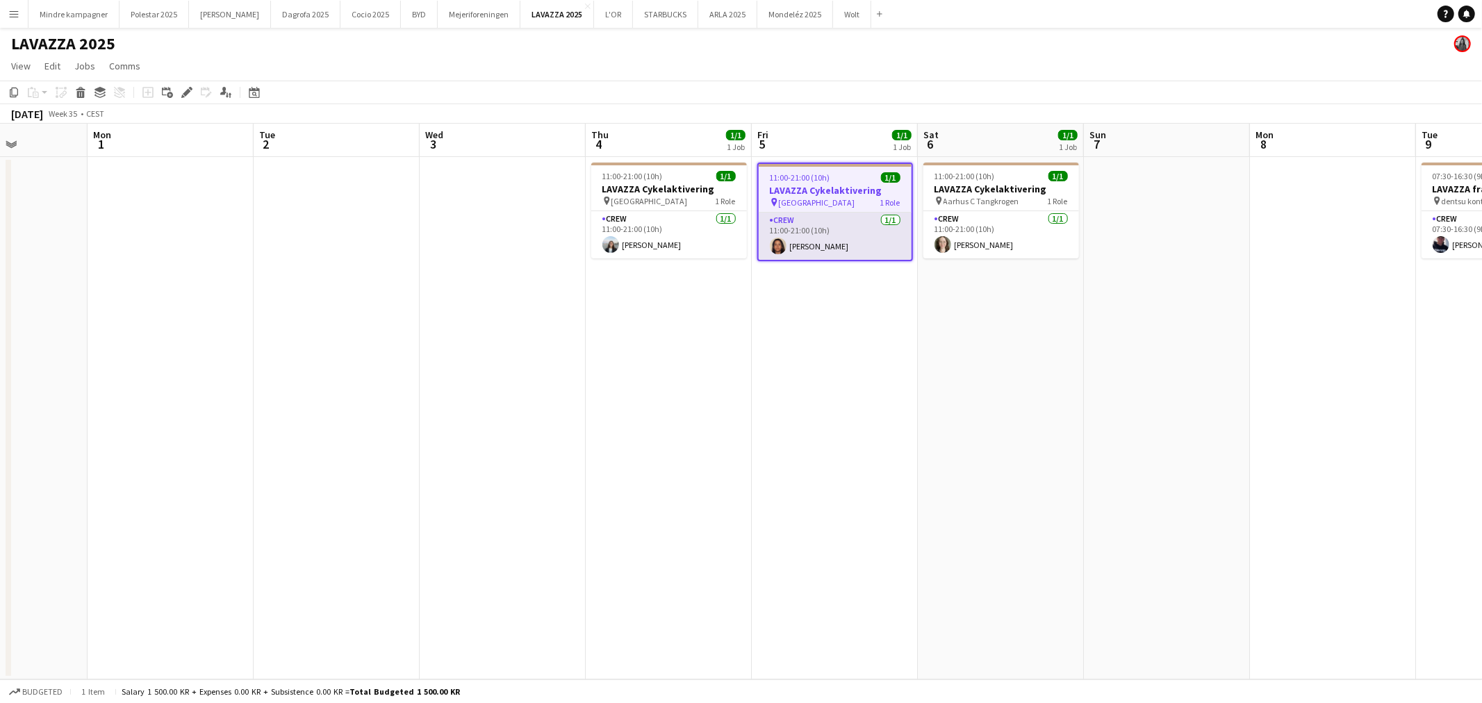
click at [874, 243] on app-card-role "Crew [DATE] 11:00-21:00 (10h) [PERSON_NAME]" at bounding box center [835, 236] width 153 height 47
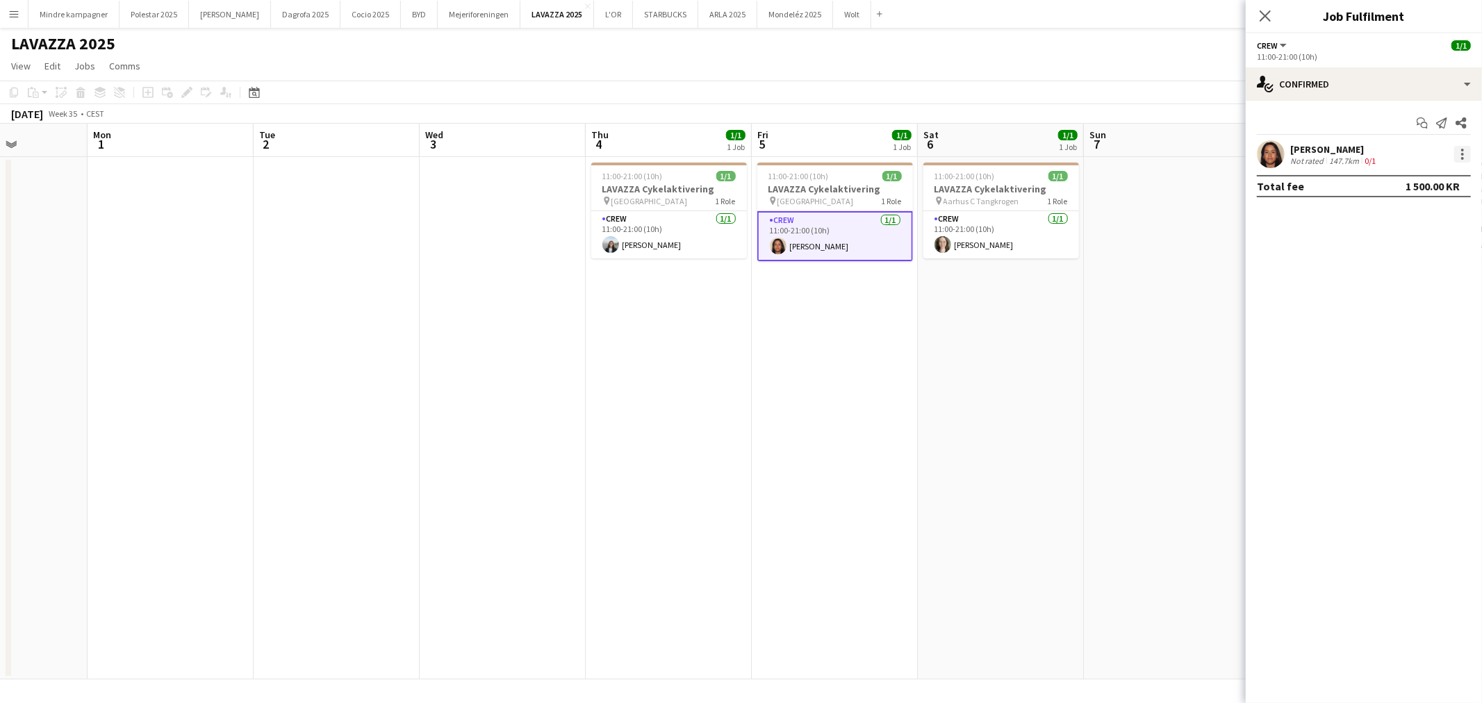
click at [1462, 153] on div at bounding box center [1462, 154] width 3 height 3
click at [1409, 310] on span "Remove" at bounding box center [1395, 313] width 42 height 12
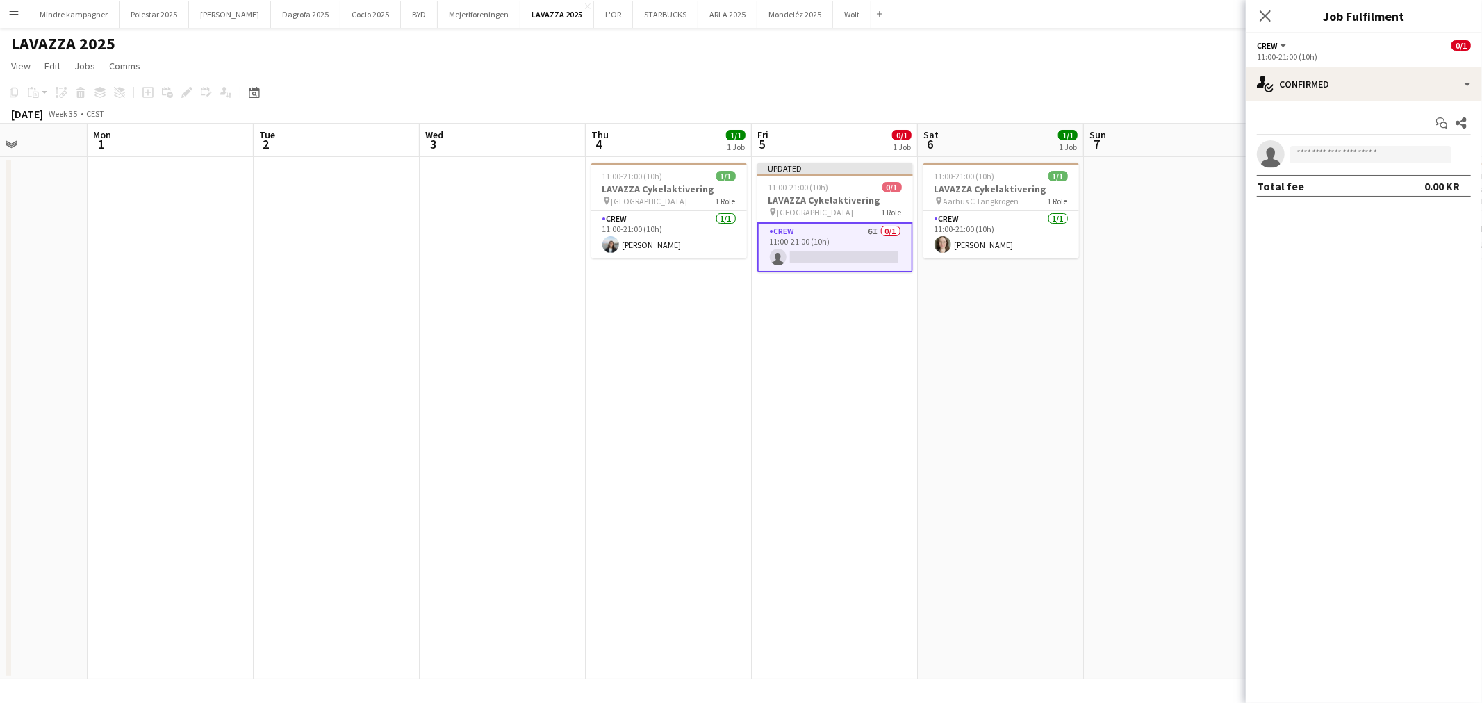
click at [1060, 360] on app-date-cell "11:00-21:00 (10h) 1/1 LAVAZZA Cykelaktivering pin Aarhus C Tangkrogen 1 Role Cr…" at bounding box center [1001, 418] width 166 height 522
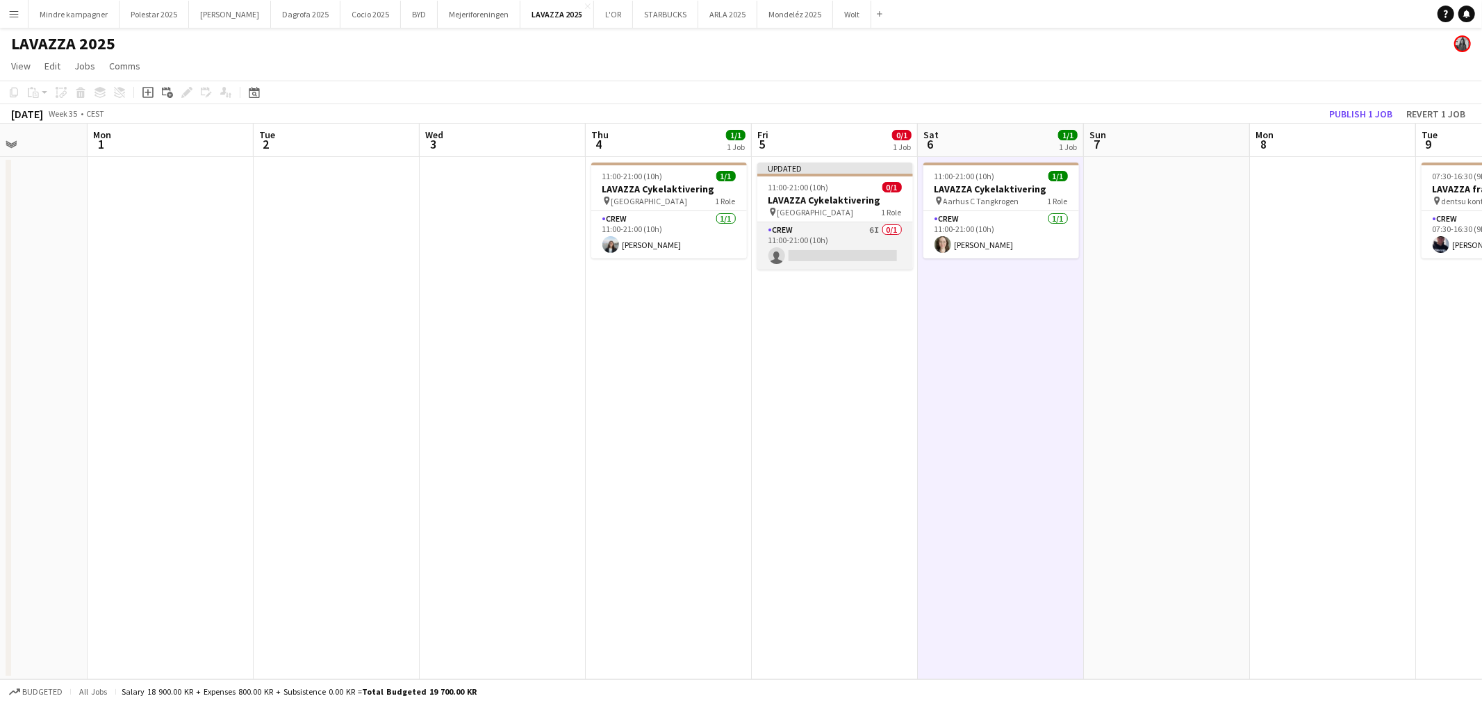
click at [870, 240] on app-card-role "Crew 6I 0/1 11:00-21:00 (10h) single-neutral-actions" at bounding box center [835, 245] width 156 height 47
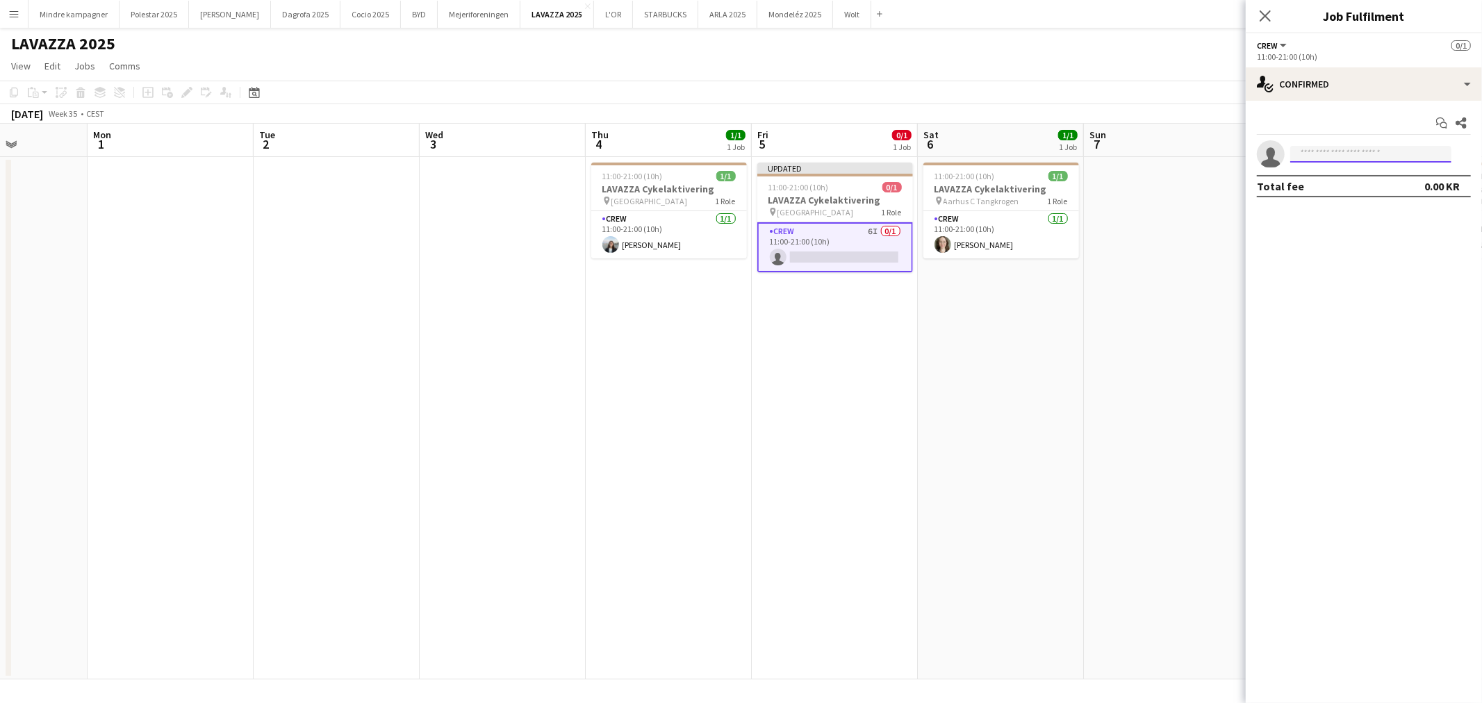
click at [1339, 151] on input at bounding box center [1370, 154] width 161 height 17
type input "****"
click at [995, 447] on app-date-cell "11:00-21:00 (10h) 1/1 LAVAZZA Cykelaktivering pin Aarhus C Tangkrogen 1 Role Cr…" at bounding box center [1001, 418] width 166 height 522
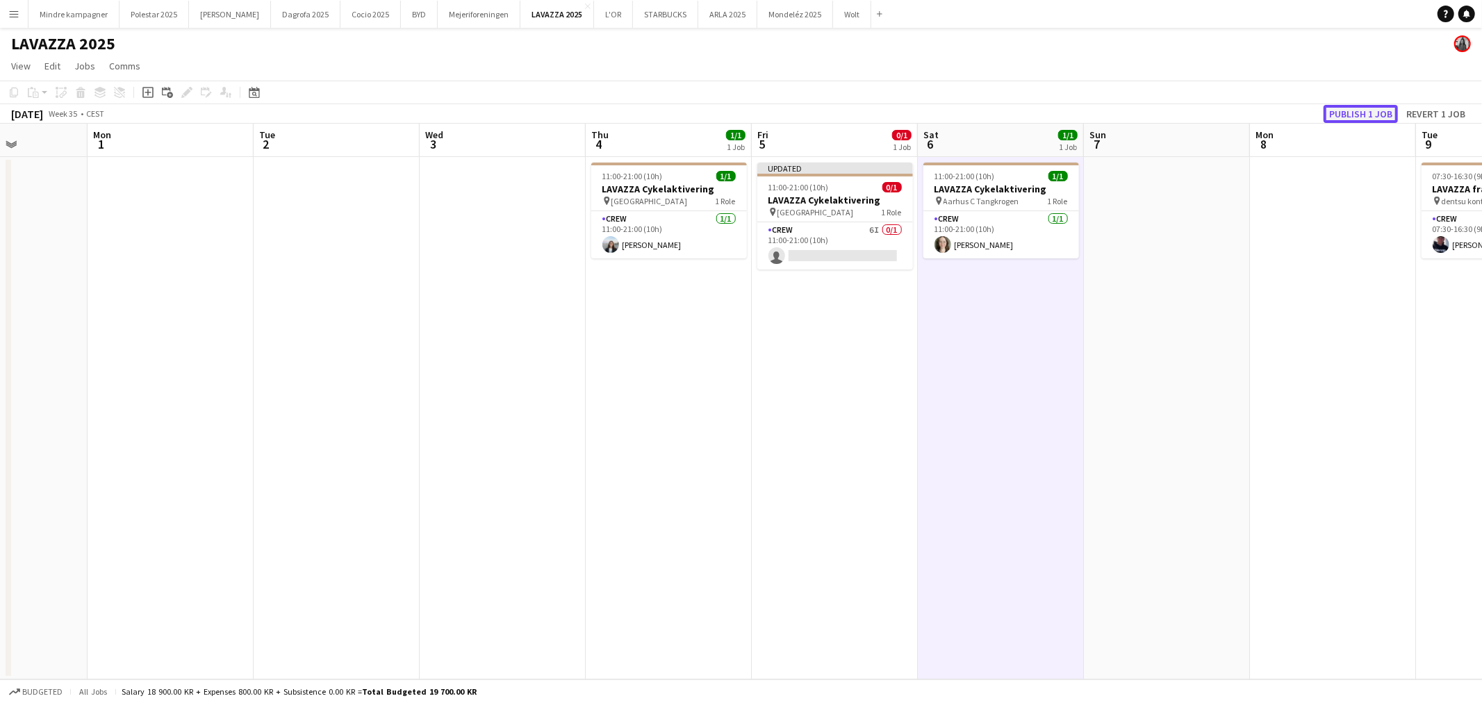
click at [1342, 115] on button "Publish 1 job" at bounding box center [1360, 114] width 74 height 18
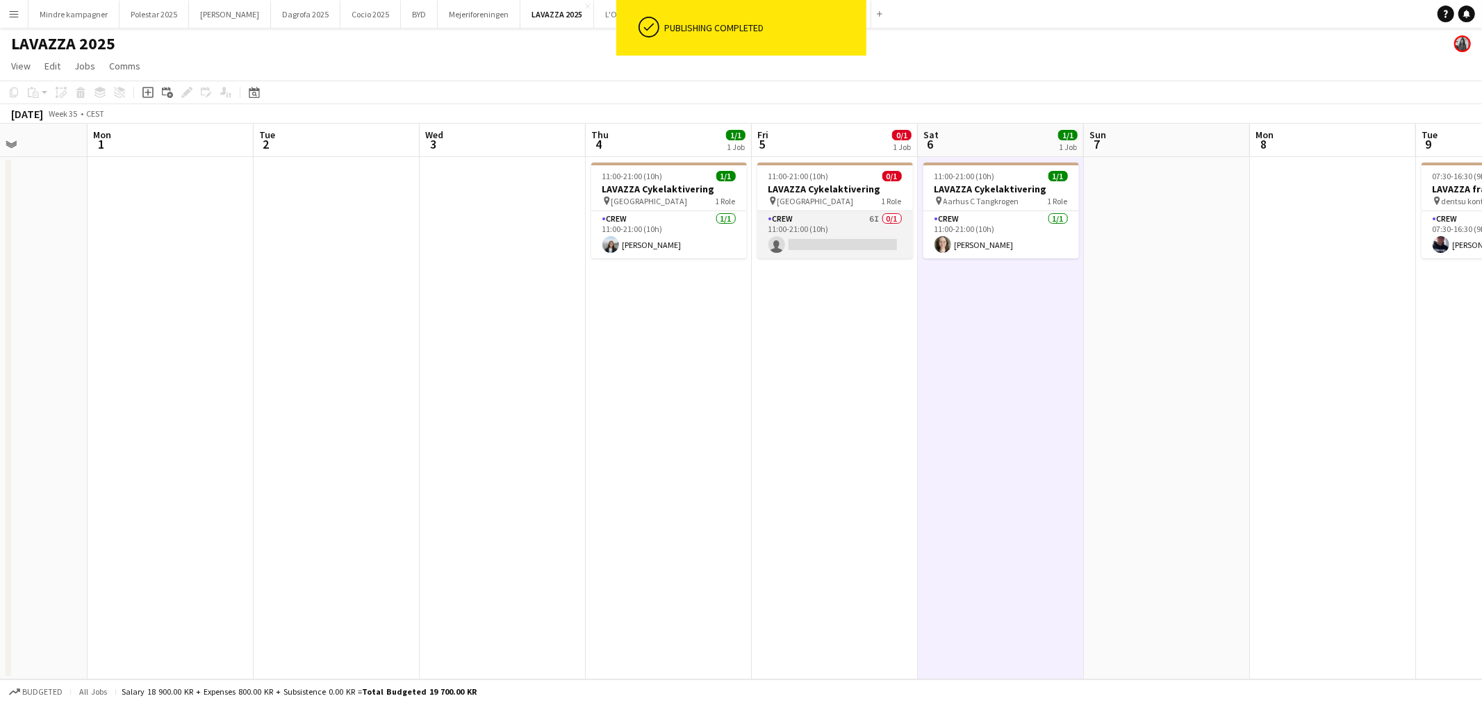
click at [830, 231] on app-card-role "Crew 6I 0/1 11:00-21:00 (10h) single-neutral-actions" at bounding box center [835, 234] width 156 height 47
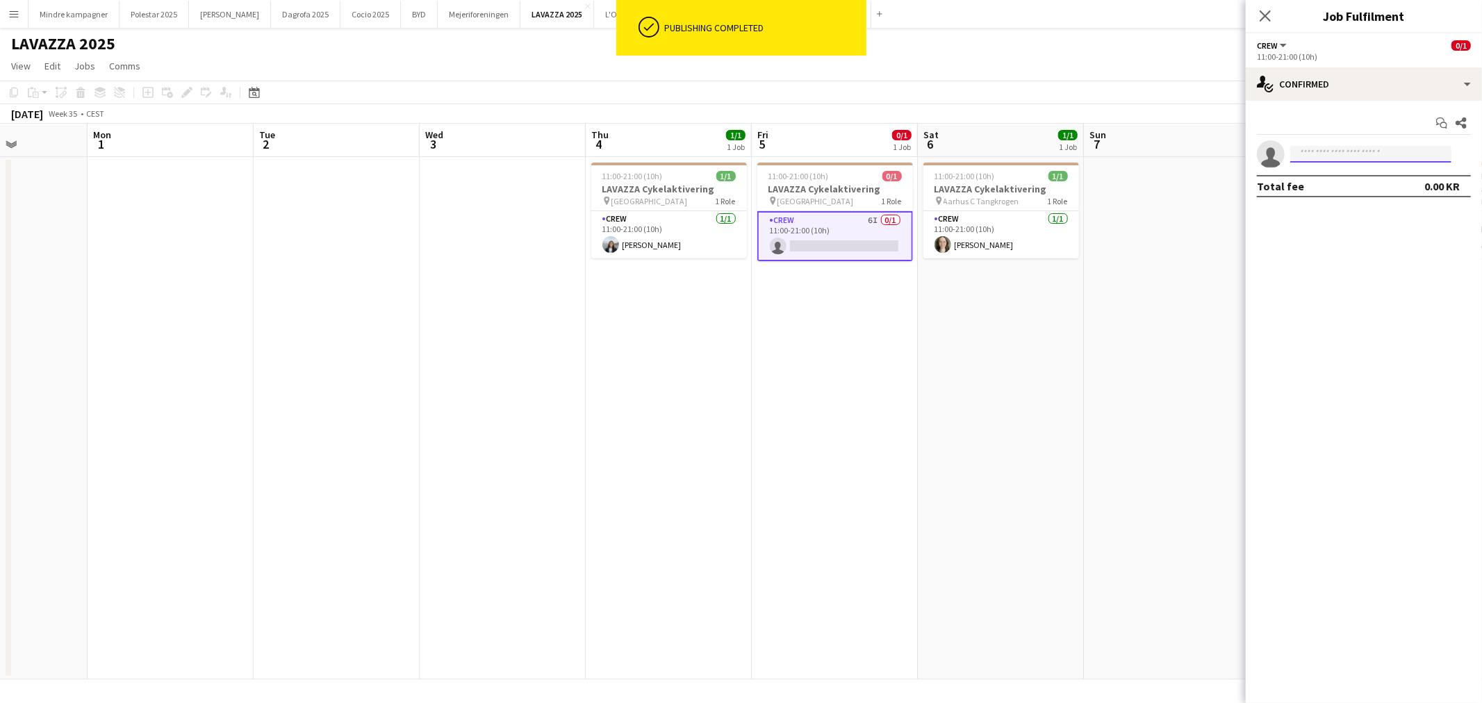
click at [1332, 161] on input at bounding box center [1370, 154] width 161 height 17
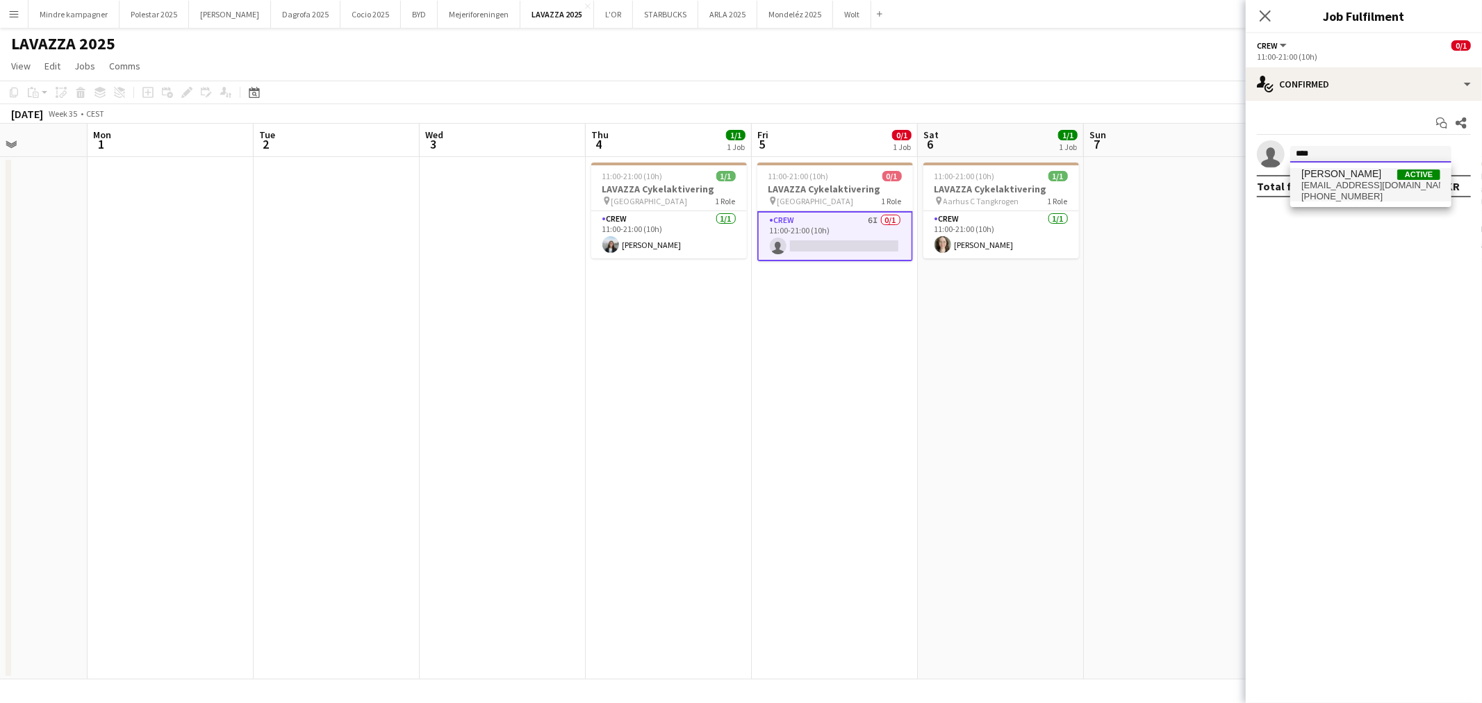
type input "****"
click at [1336, 182] on span "[EMAIL_ADDRESS][DOMAIN_NAME]" at bounding box center [1370, 185] width 139 height 11
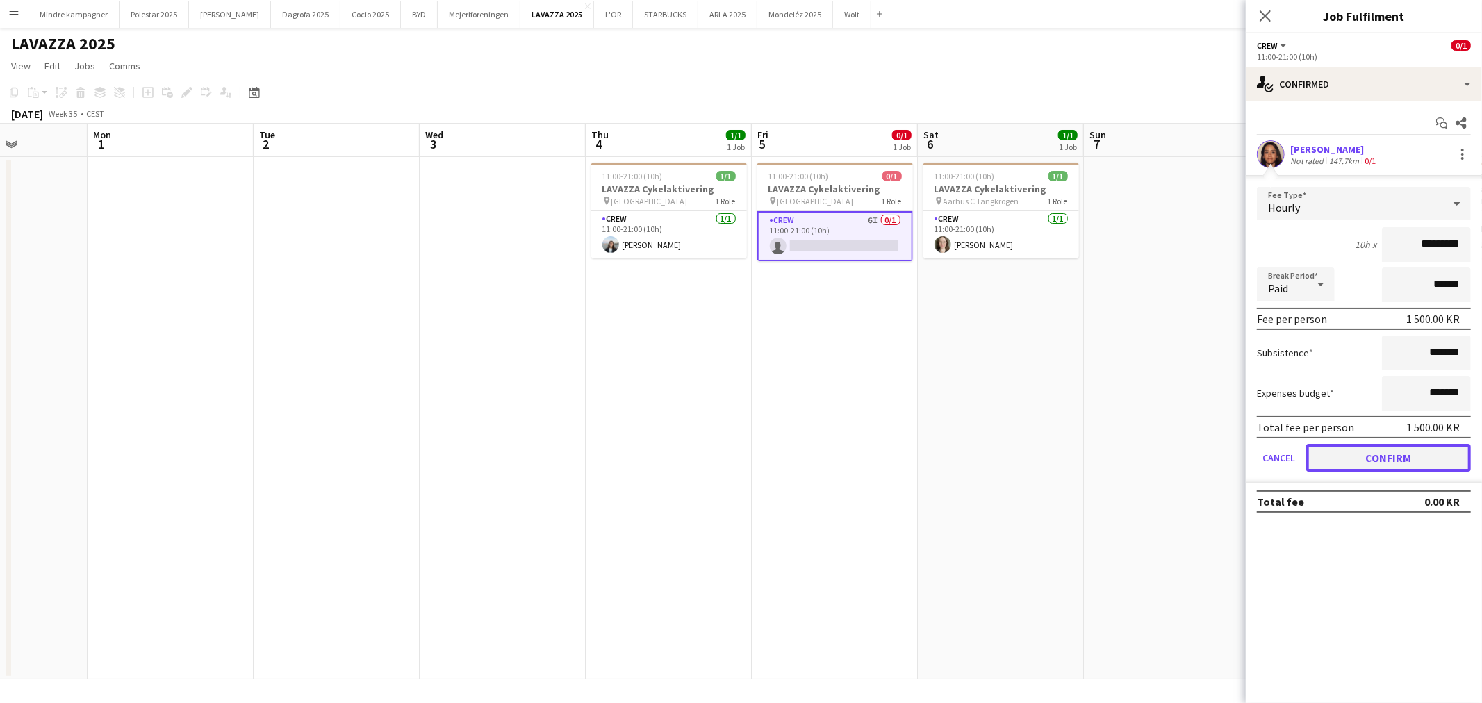
click at [1411, 452] on button "Confirm" at bounding box center [1388, 458] width 165 height 28
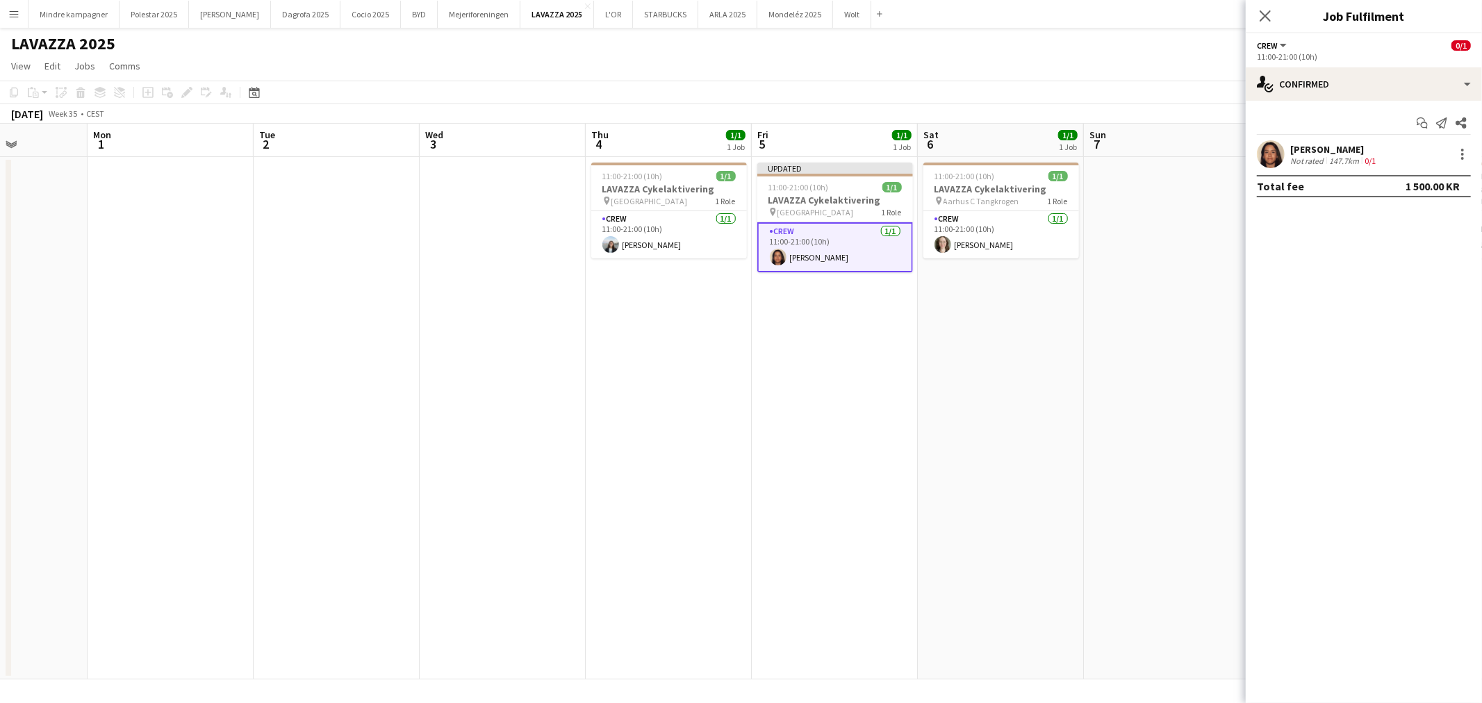
click at [1086, 440] on app-date-cell at bounding box center [1167, 418] width 166 height 522
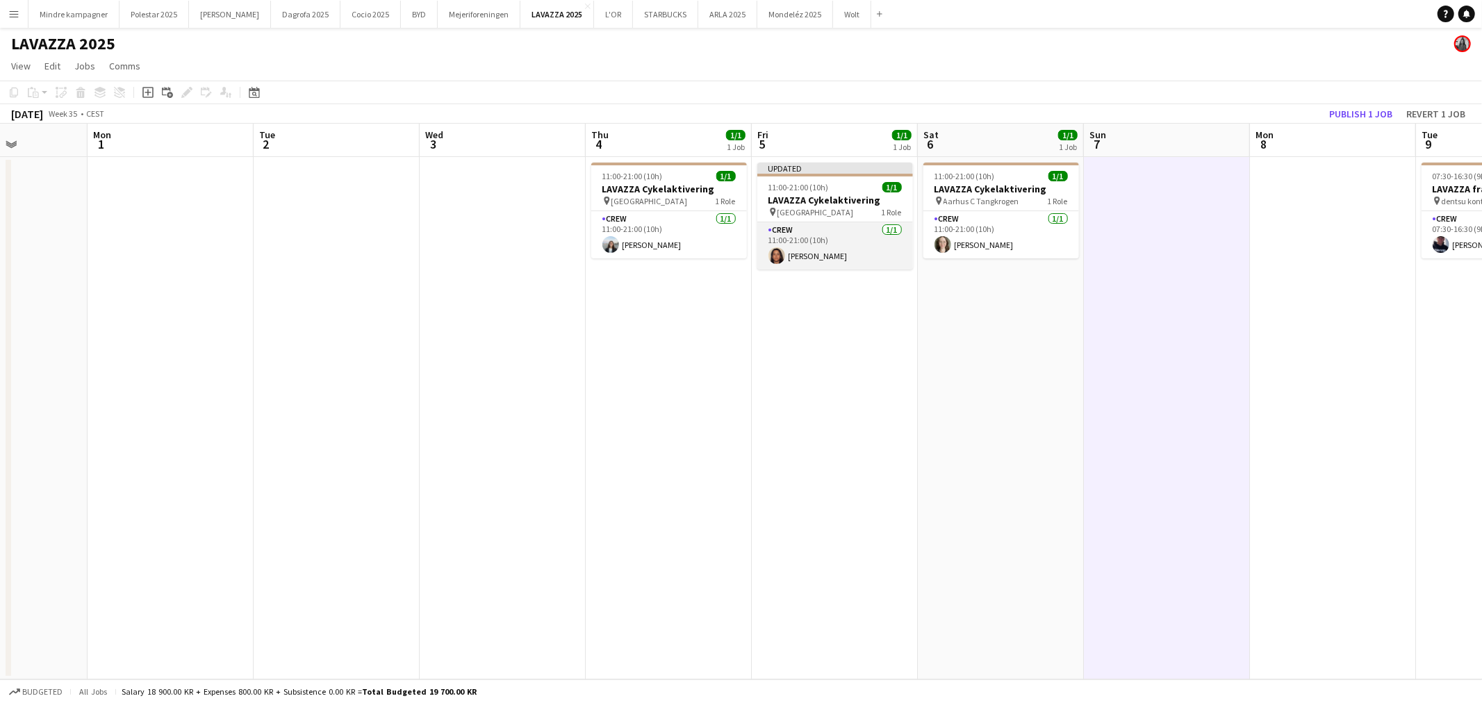
click at [868, 247] on app-card-role "Crew [DATE] 11:00-21:00 (10h) [PERSON_NAME]" at bounding box center [835, 245] width 156 height 47
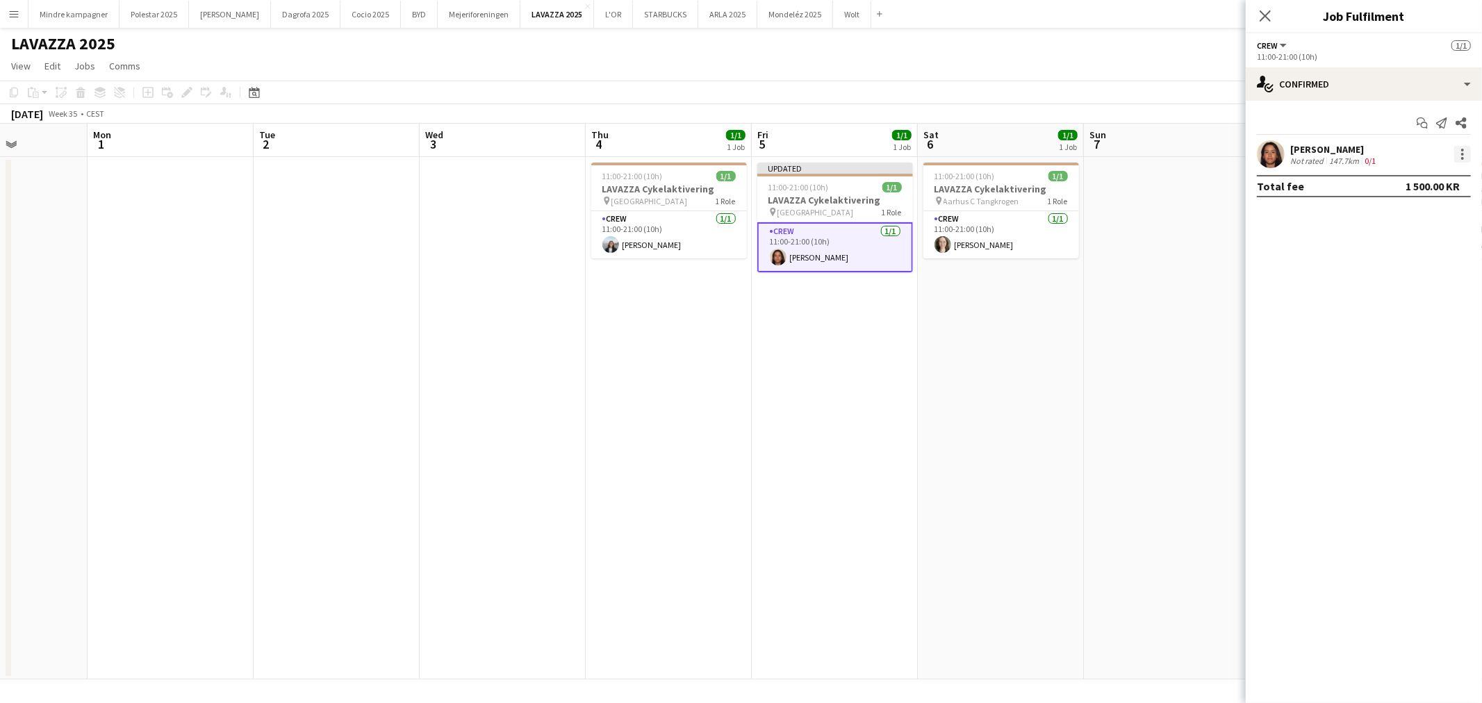
click at [1468, 155] on div at bounding box center [1462, 154] width 17 height 17
click at [1396, 317] on span "Remove" at bounding box center [1395, 313] width 42 height 12
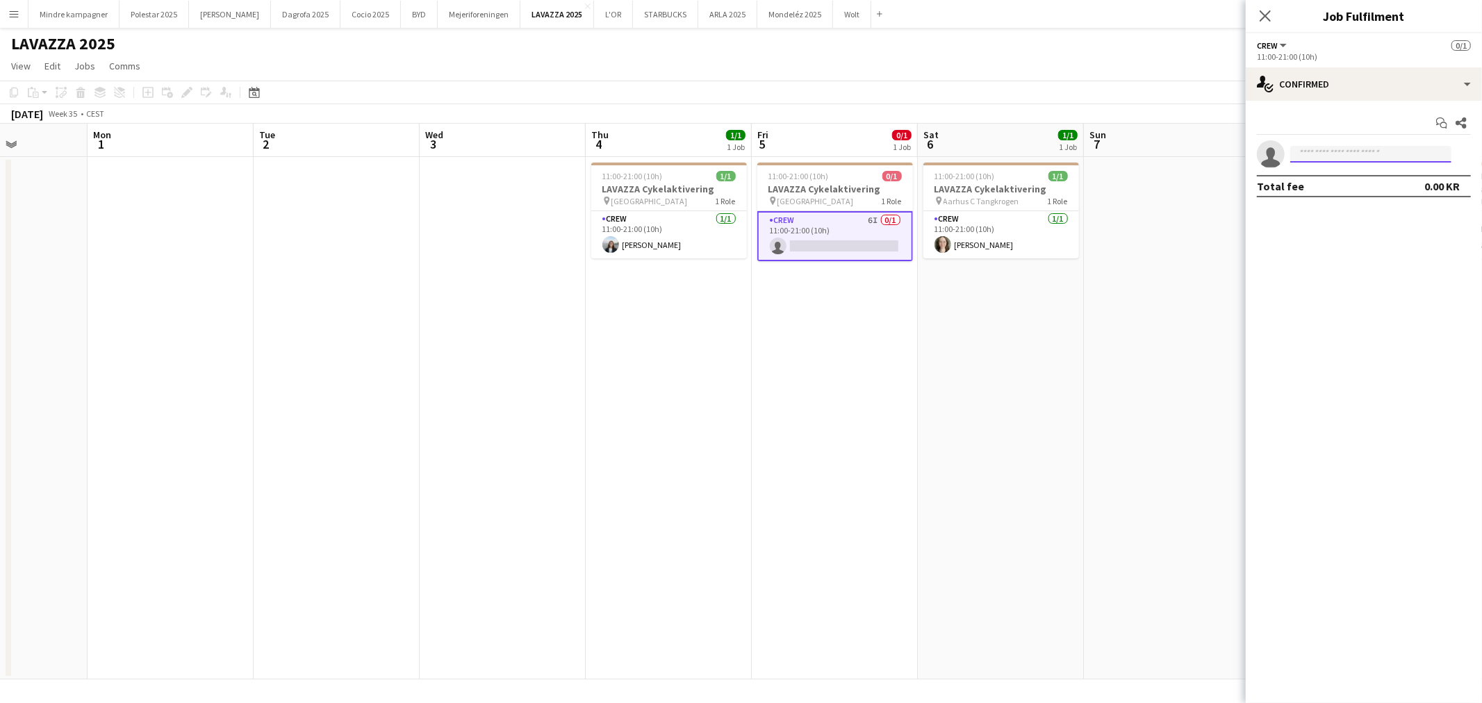
click at [1369, 147] on input at bounding box center [1370, 154] width 161 height 17
type input "*******"
click at [1372, 192] on span "[PHONE_NUMBER]" at bounding box center [1370, 196] width 139 height 11
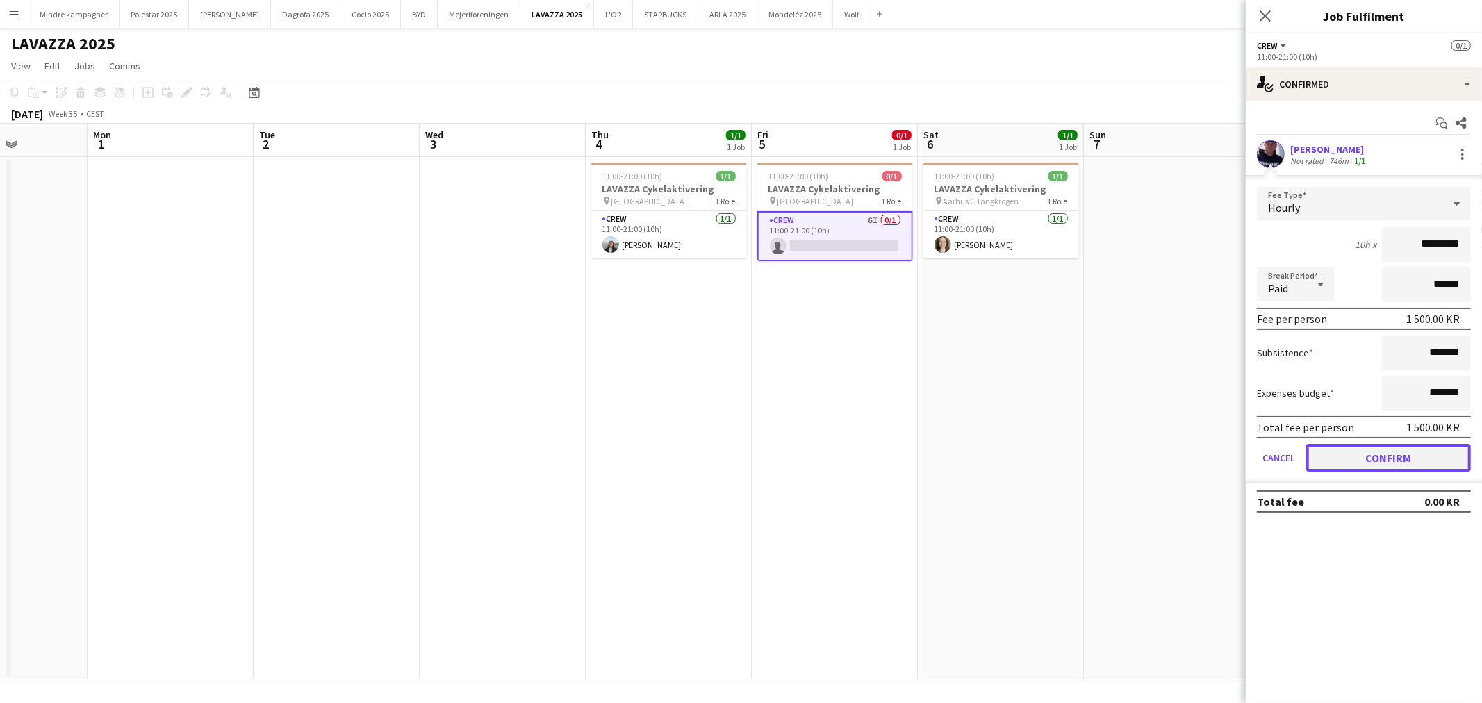
click at [1433, 453] on button "Confirm" at bounding box center [1388, 458] width 165 height 28
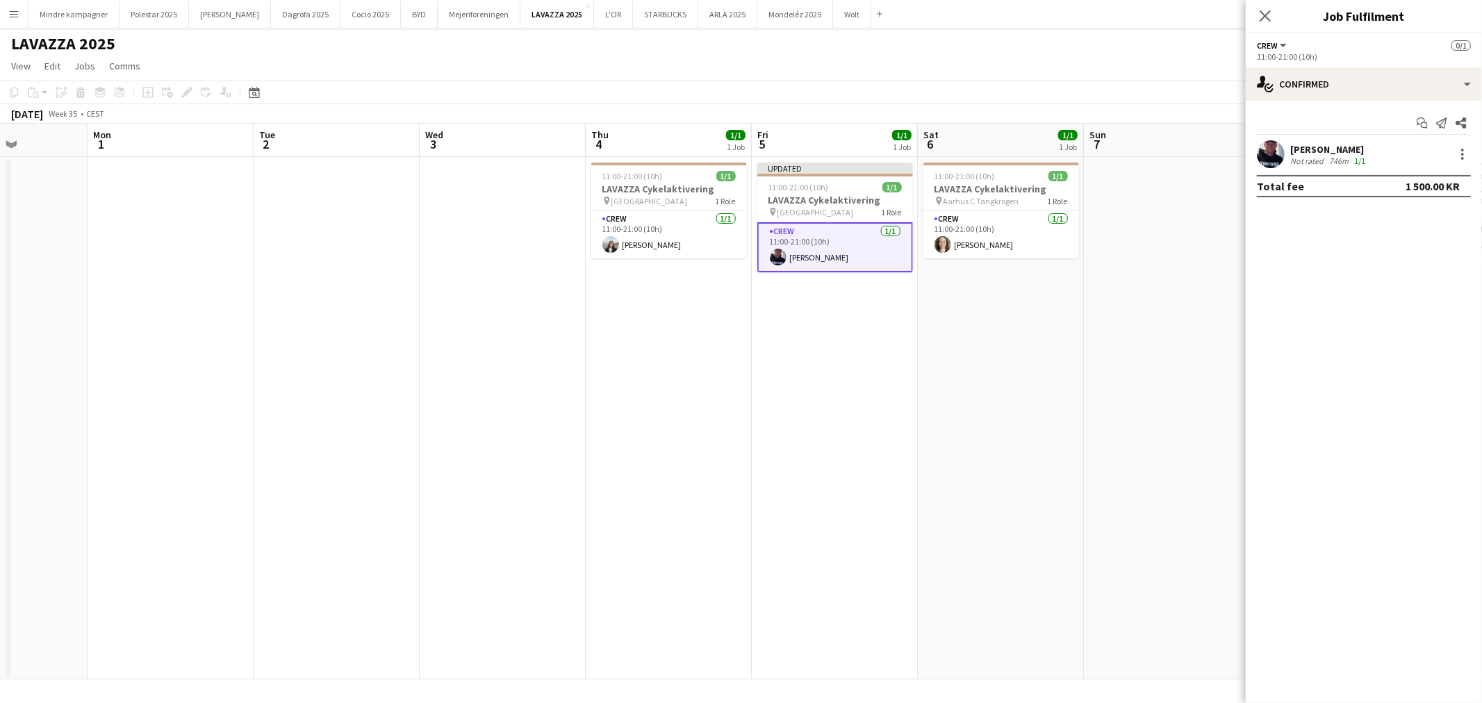
click at [1005, 463] on app-date-cell "11:00-21:00 (10h) 1/1 LAVAZZA Cykelaktivering pin Aarhus C Tangkrogen 1 Role Cr…" at bounding box center [1001, 418] width 166 height 522
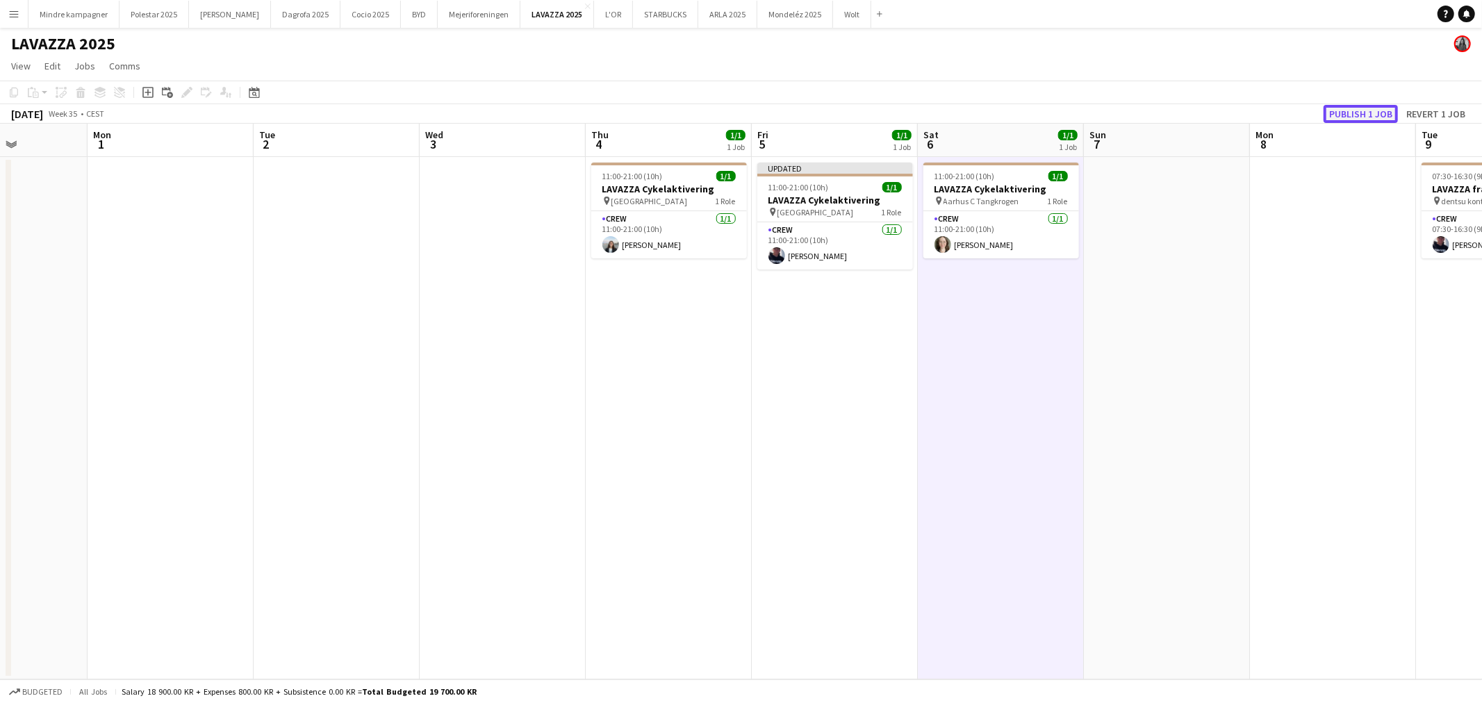
click at [1377, 111] on button "Publish 1 job" at bounding box center [1360, 114] width 74 height 18
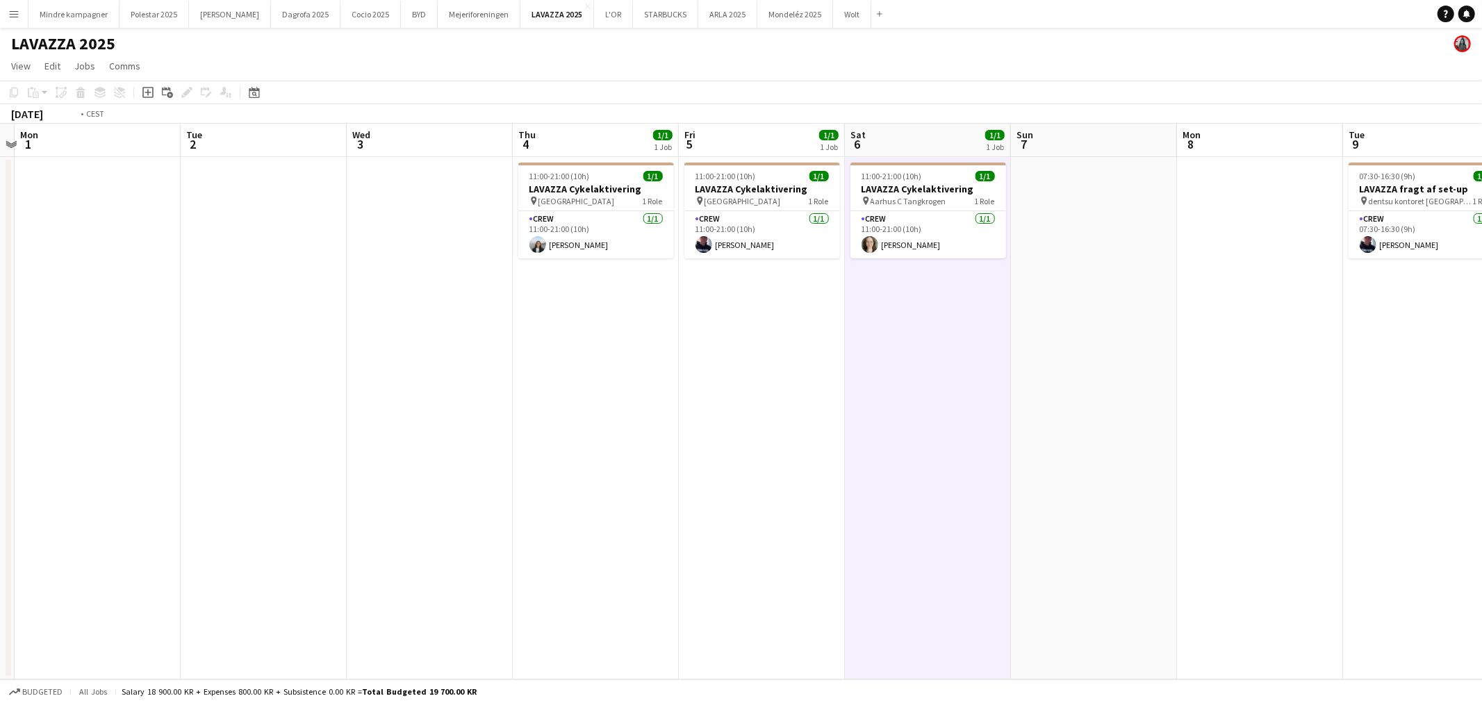
drag, startPoint x: 1182, startPoint y: 442, endPoint x: 714, endPoint y: 489, distance: 470.5
click at [714, 489] on app-calendar-viewport "Fri 29 Sat 30 Sun 31 Mon 1 Tue 2 Wed 3 Thu 4 1/1 1 Job Fri 5 1/1 1 Job Sat 6 1/…" at bounding box center [741, 402] width 1482 height 556
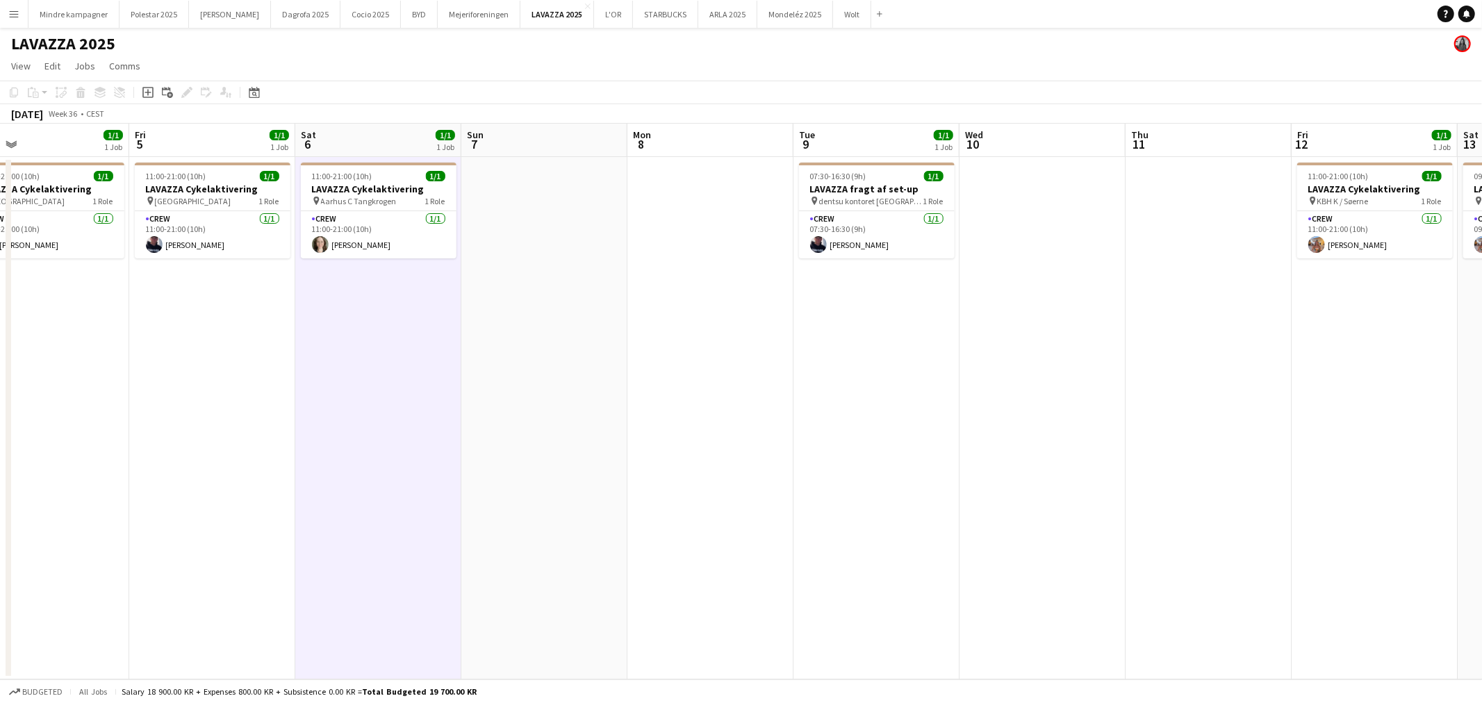
drag, startPoint x: 1057, startPoint y: 524, endPoint x: 1045, endPoint y: 525, distance: 11.9
click at [1045, 525] on app-calendar-viewport "Mon 1 Tue 2 Wed 3 Thu 4 1/1 1 Job Fri 5 1/1 1 Job Sat 6 1/1 1 Job Sun 7 Mon 8 T…" at bounding box center [741, 402] width 1482 height 556
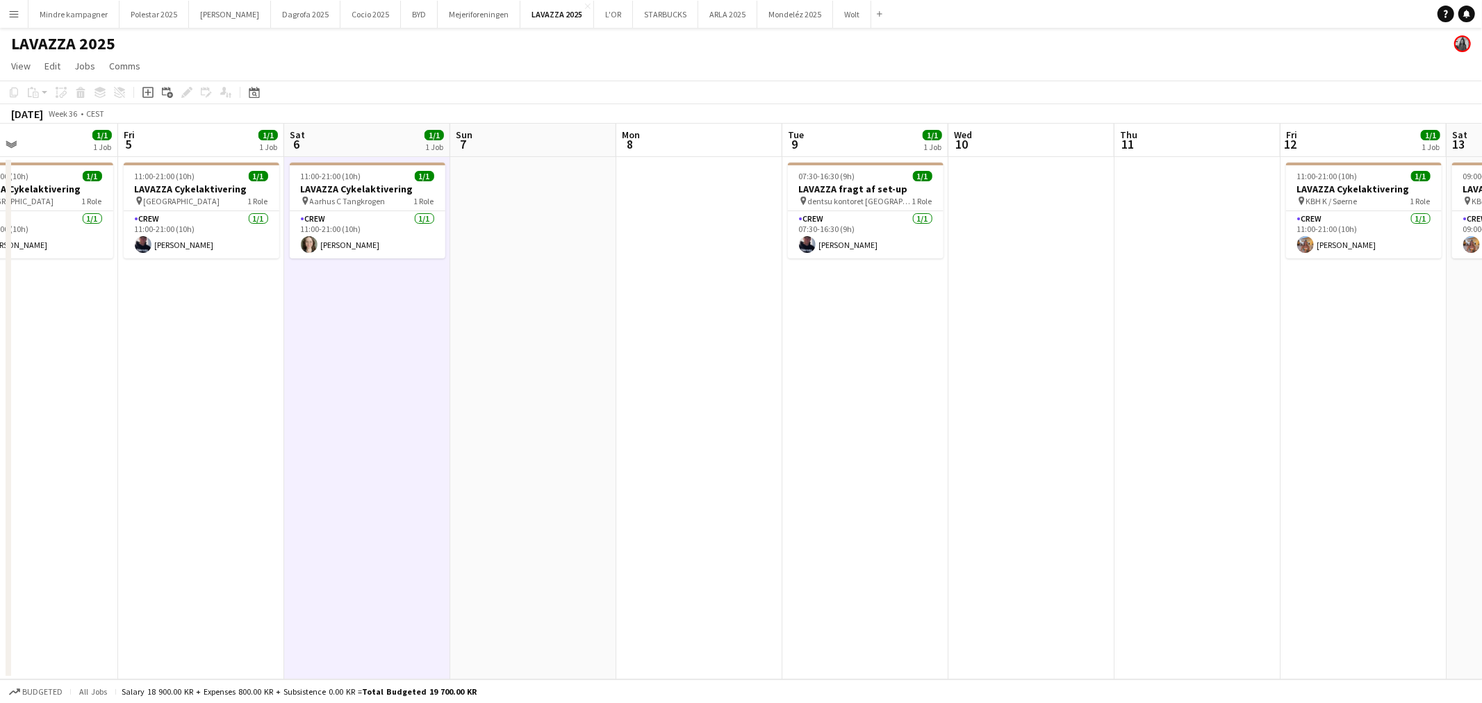
drag, startPoint x: 813, startPoint y: 521, endPoint x: 1192, endPoint y: 542, distance: 379.1
click at [1341, 514] on app-calendar-viewport "Mon 1 Tue 2 Wed 3 Thu 4 1/1 1 Job Fri 5 1/1 1 Job Sat 6 1/1 1 Job Sun 7 Mon 8 T…" at bounding box center [741, 402] width 1482 height 556
